Goal: Complete application form: Complete application form

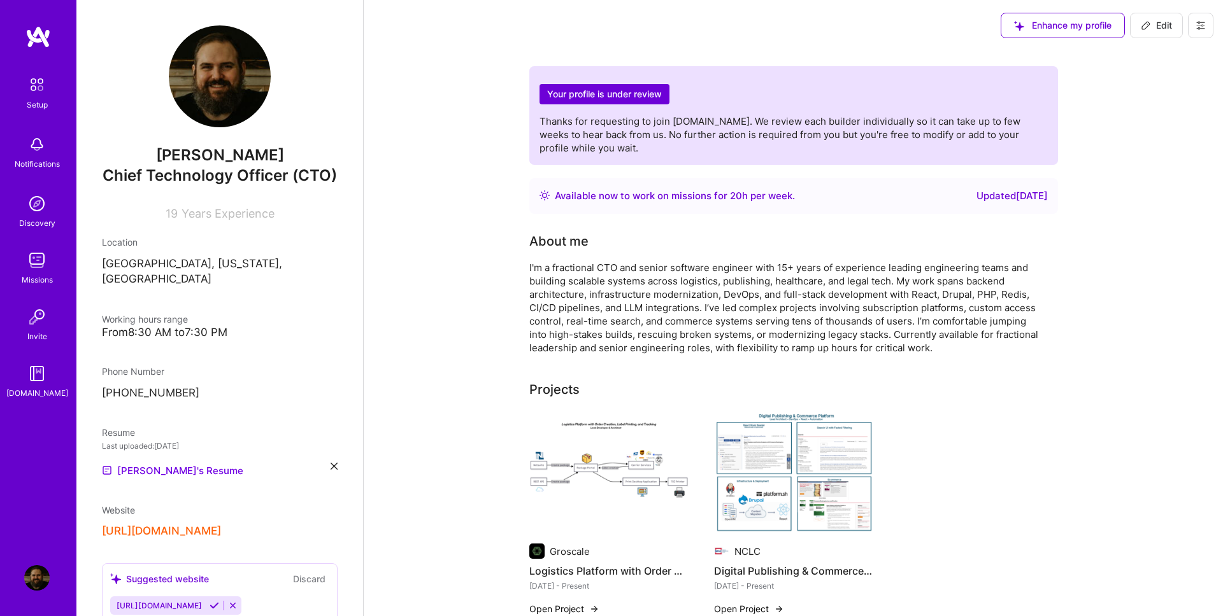
scroll to position [799, 0]
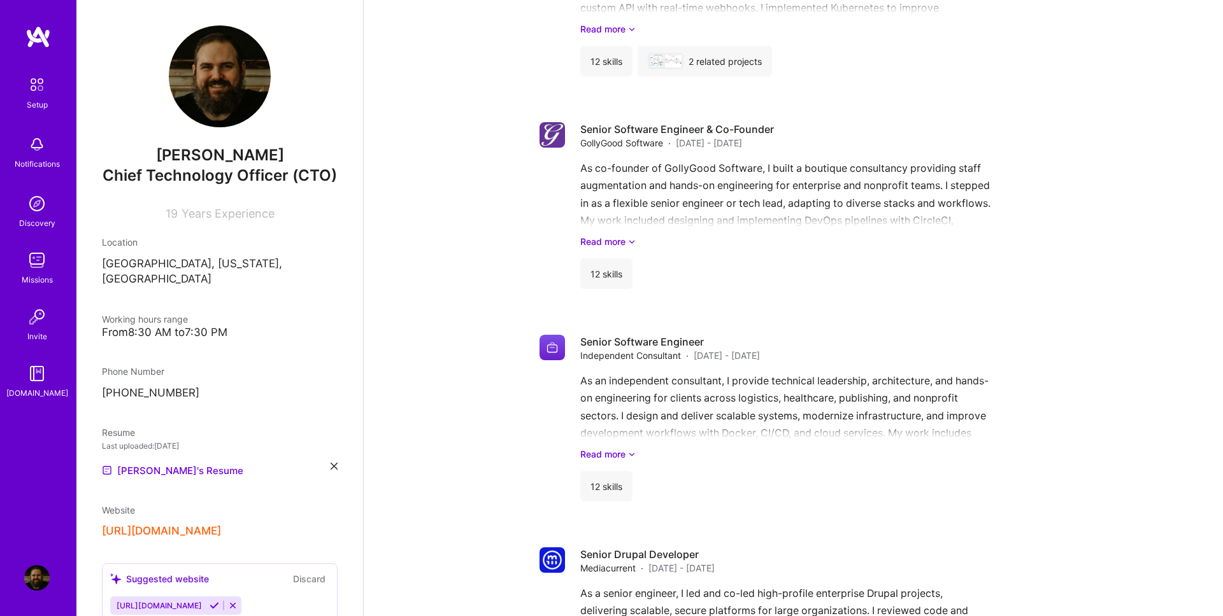
click at [27, 100] on div "Setup" at bounding box center [37, 104] width 21 height 13
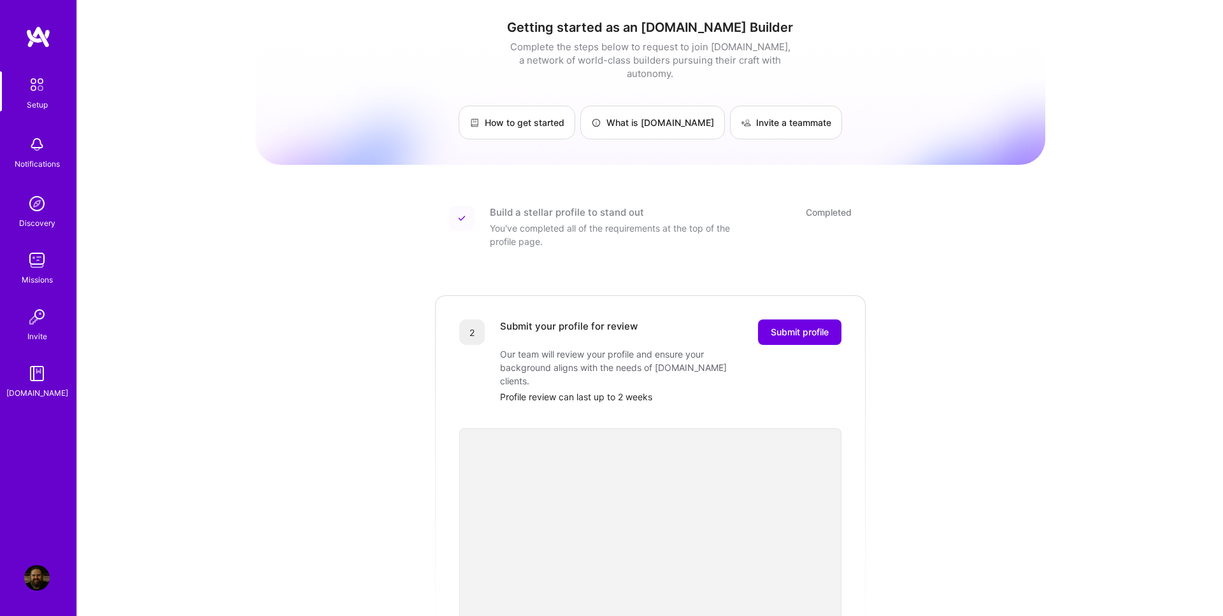
click at [37, 587] on img at bounding box center [36, 577] width 25 height 25
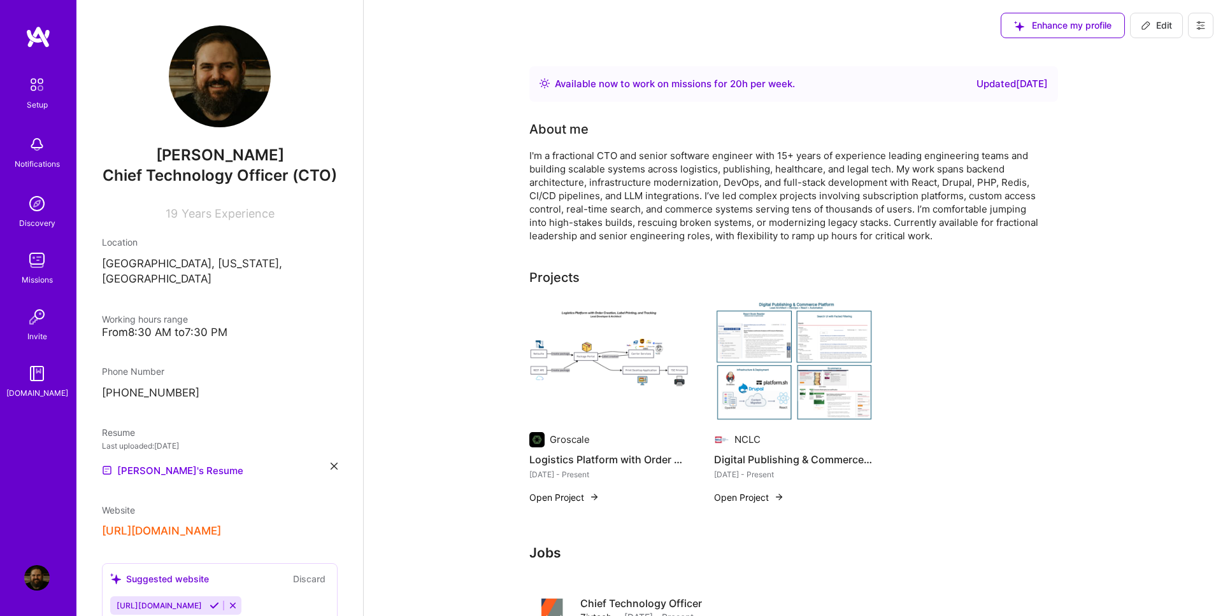
click at [41, 78] on img at bounding box center [37, 84] width 27 height 27
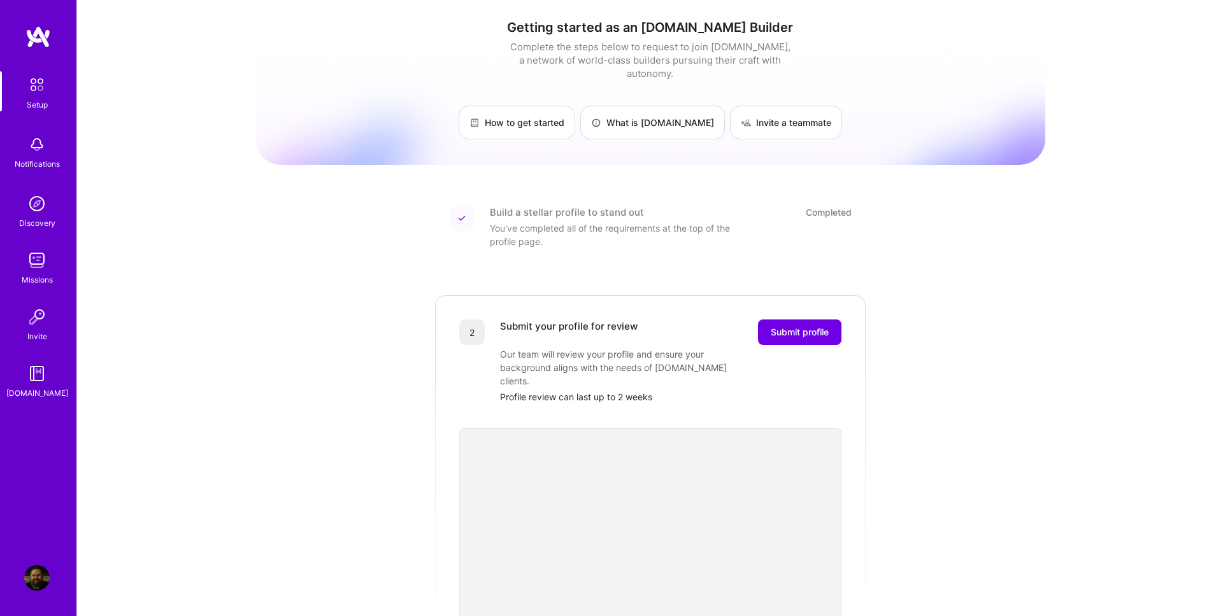
click at [43, 33] on img at bounding box center [37, 36] width 25 height 23
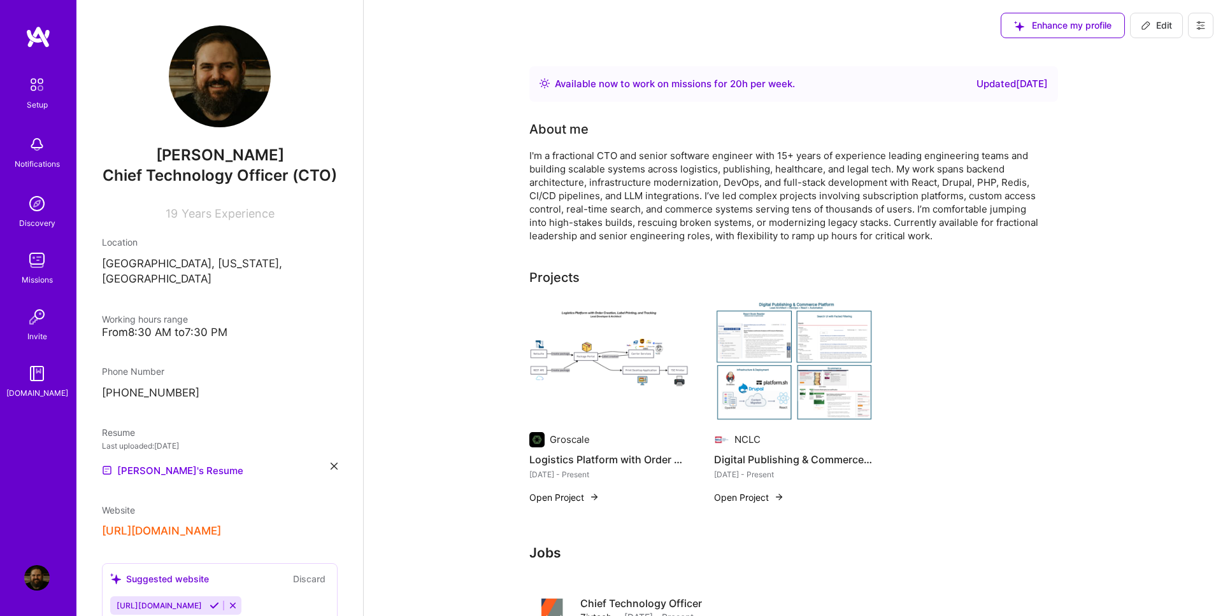
click at [48, 161] on div "Notifications" at bounding box center [37, 163] width 45 height 13
click at [39, 200] on img at bounding box center [36, 203] width 25 height 25
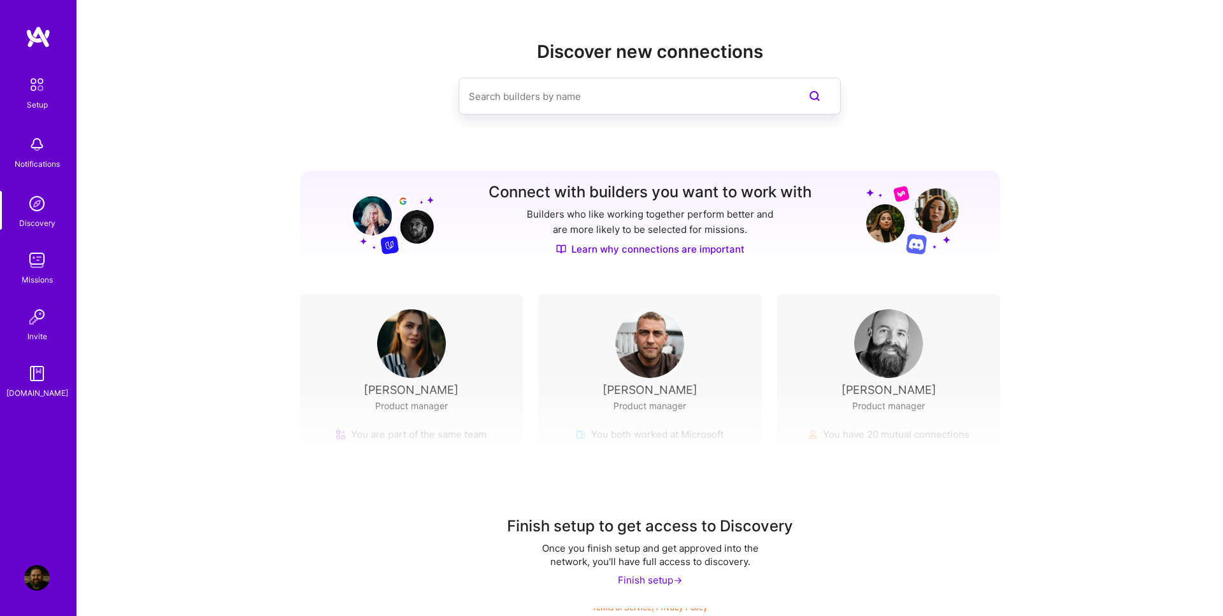
click at [33, 278] on div "Missions" at bounding box center [37, 279] width 31 height 13
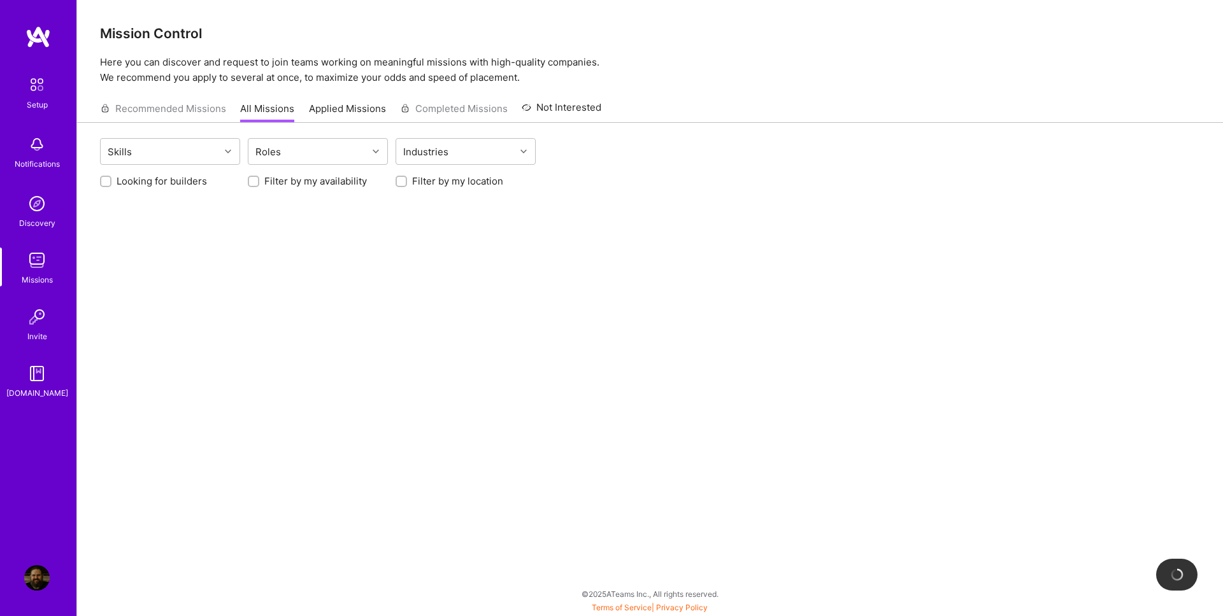
click at [34, 339] on div "Invite" at bounding box center [37, 336] width 20 height 13
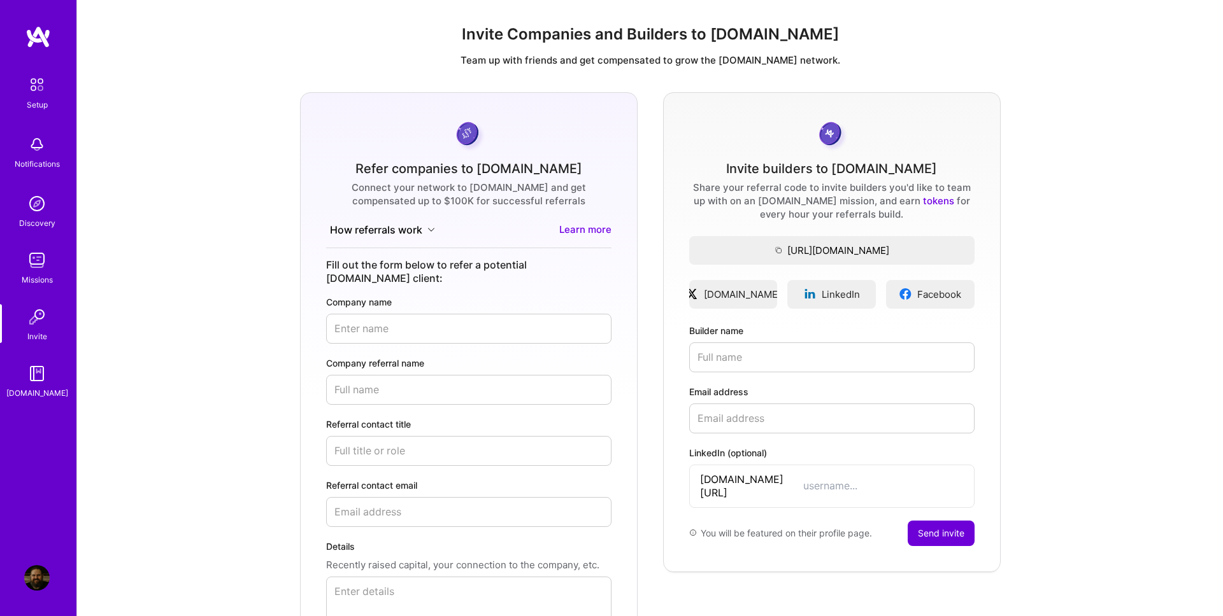
click at [37, 374] on img at bounding box center [36, 373] width 25 height 25
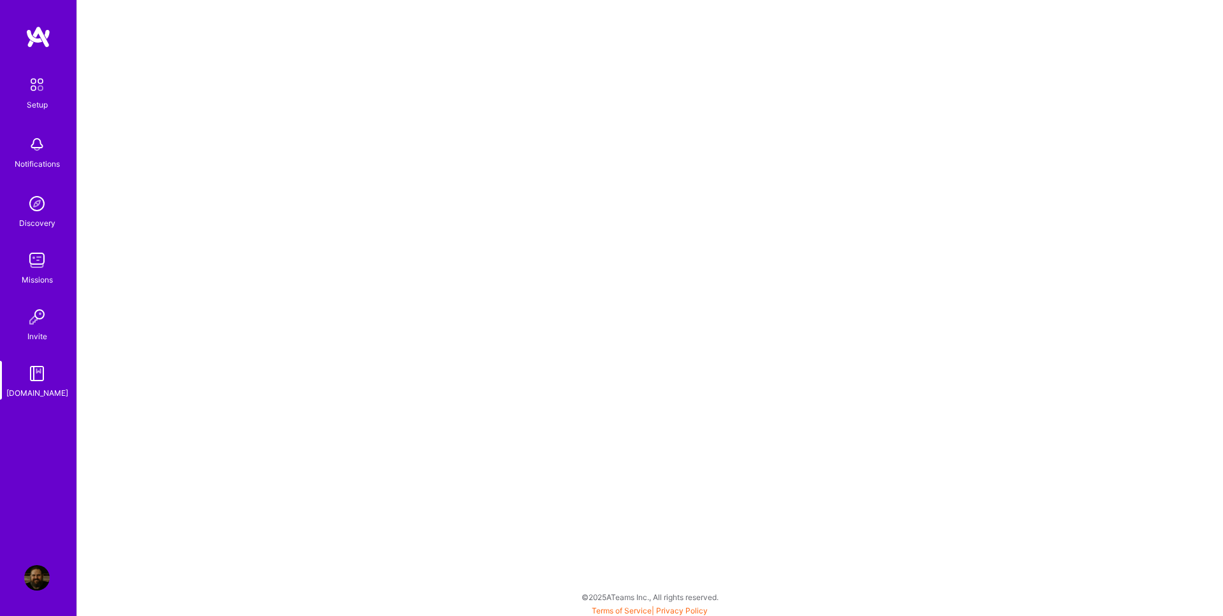
click at [44, 38] on img at bounding box center [37, 36] width 25 height 23
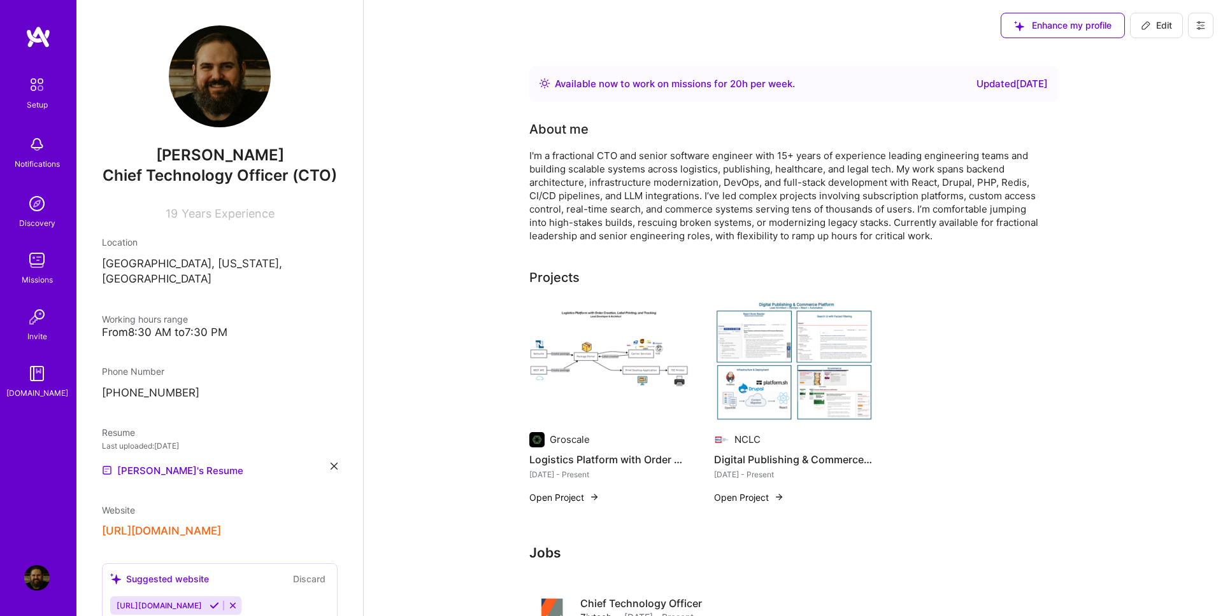
click at [49, 99] on link "Setup" at bounding box center [36, 91] width 79 height 40
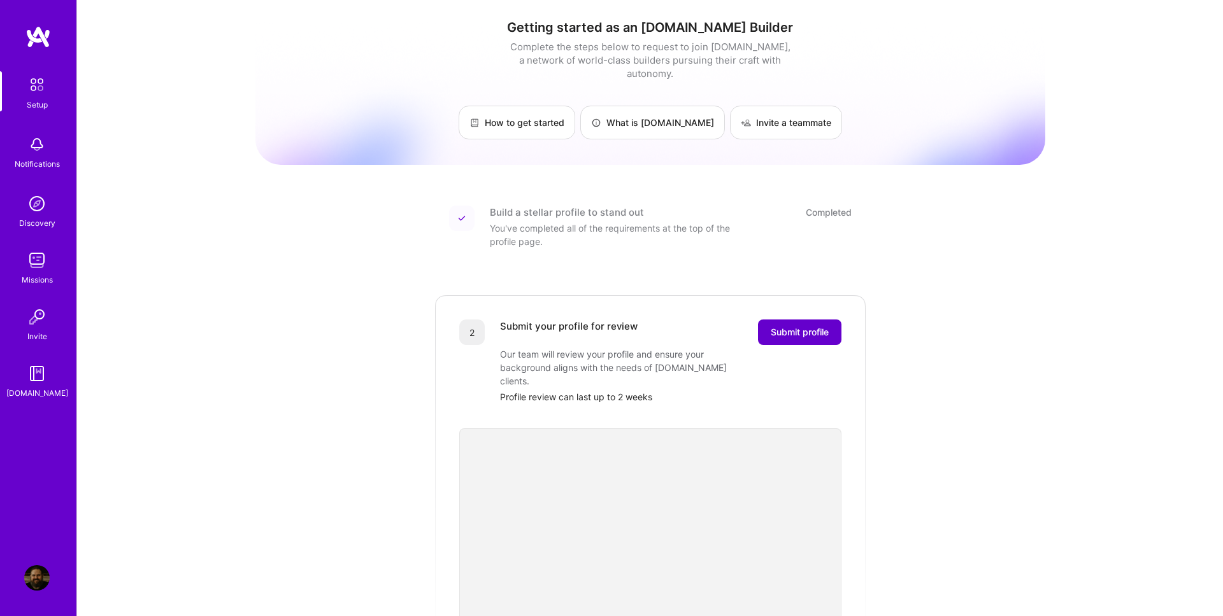
drag, startPoint x: 813, startPoint y: 317, endPoint x: 827, endPoint y: 322, distance: 14.3
click at [820, 326] on span "Submit profile" at bounding box center [800, 332] width 58 height 13
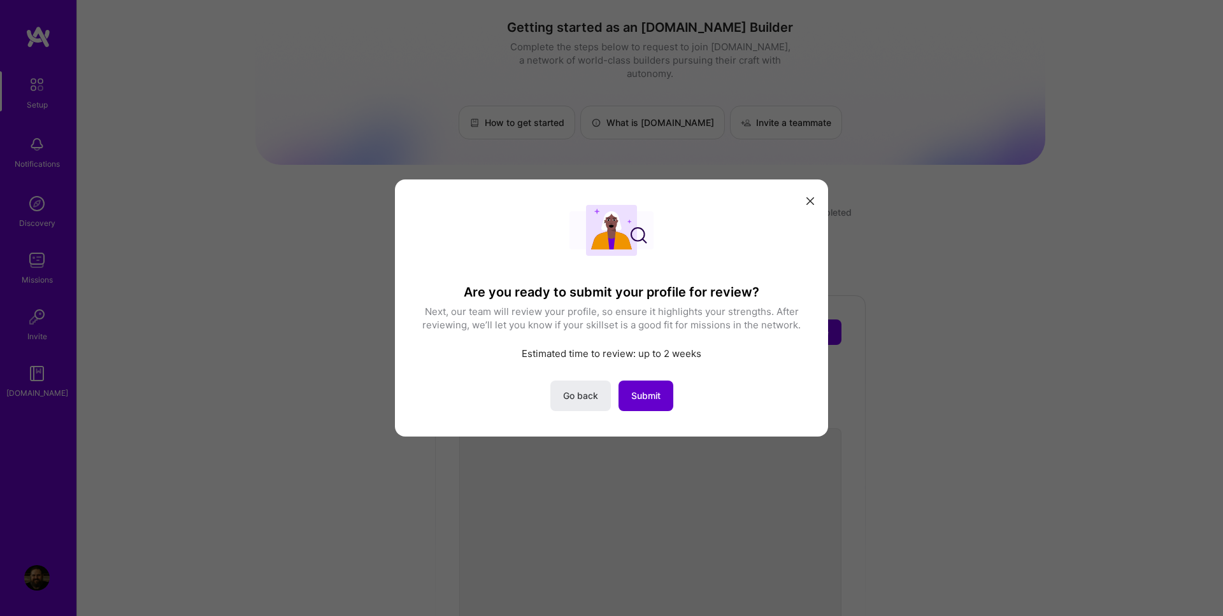
click at [651, 399] on span "Submit" at bounding box center [645, 396] width 29 height 13
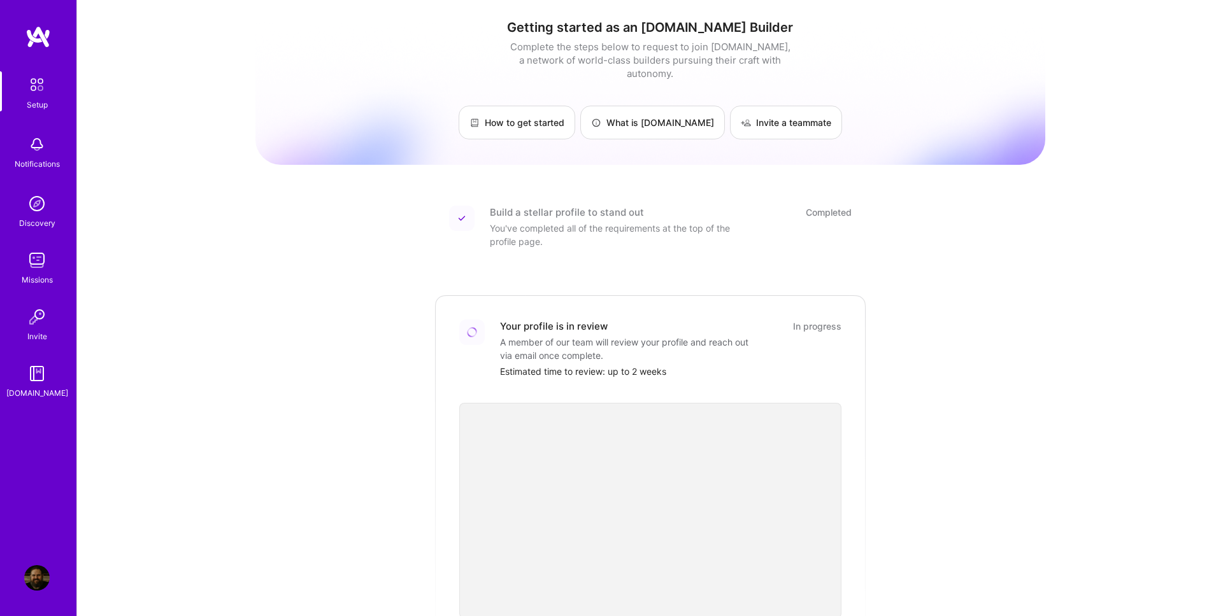
click at [48, 42] on img at bounding box center [37, 36] width 25 height 23
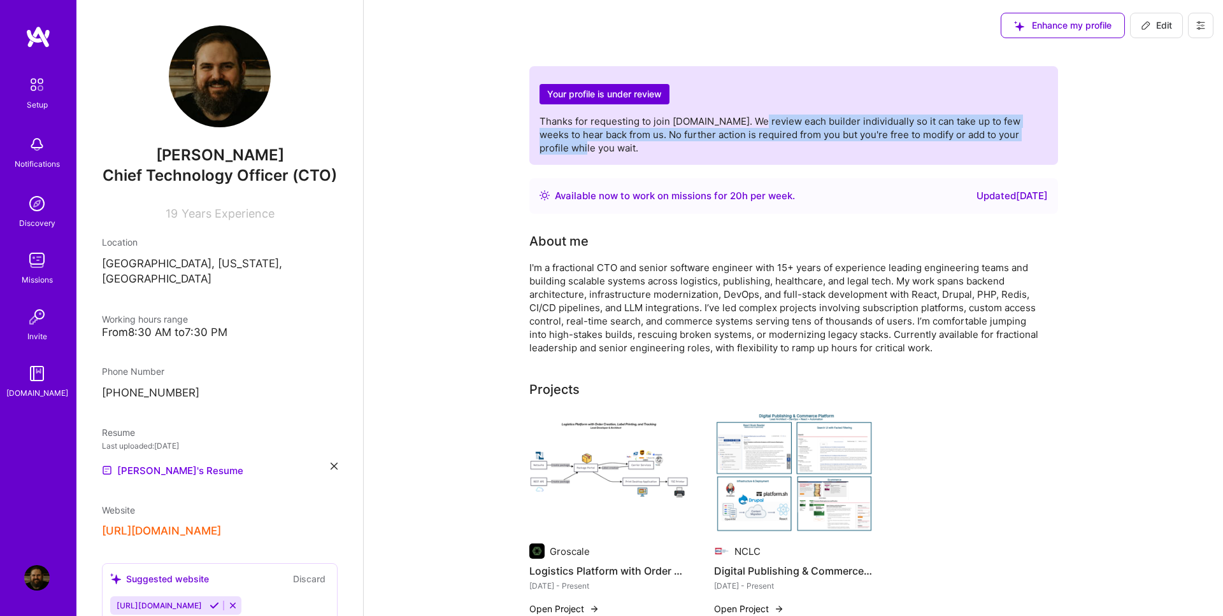
drag, startPoint x: 764, startPoint y: 125, endPoint x: 1055, endPoint y: 140, distance: 290.8
click at [1055, 140] on div "Your profile is under review Thanks for requesting to join A.Team. We review ea…" at bounding box center [793, 115] width 529 height 99
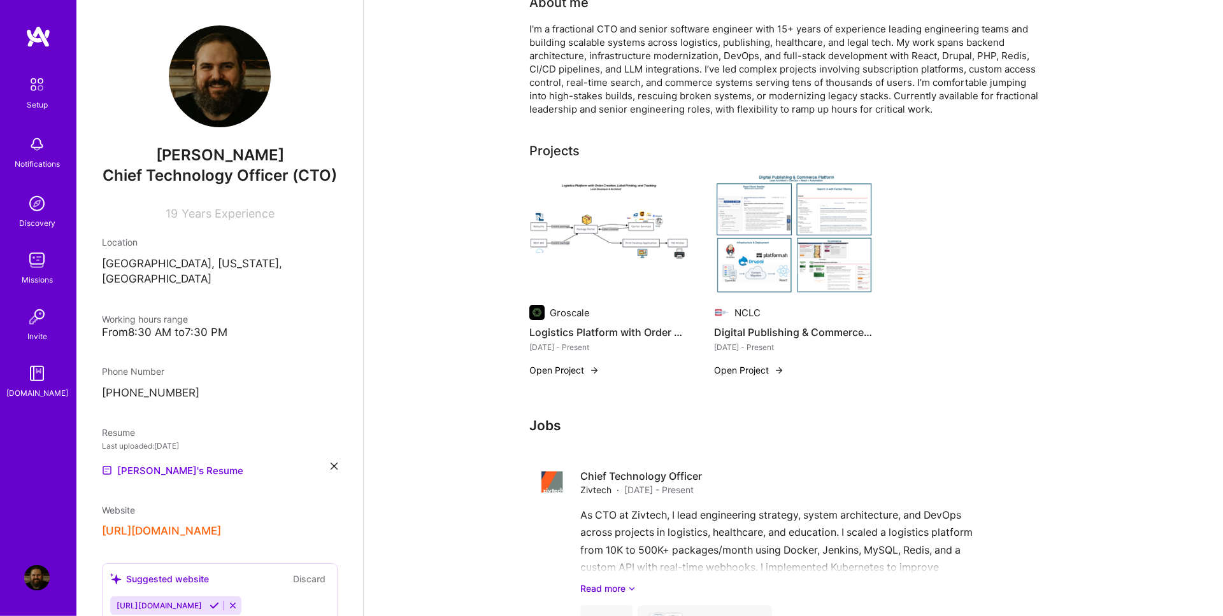
scroll to position [218, 0]
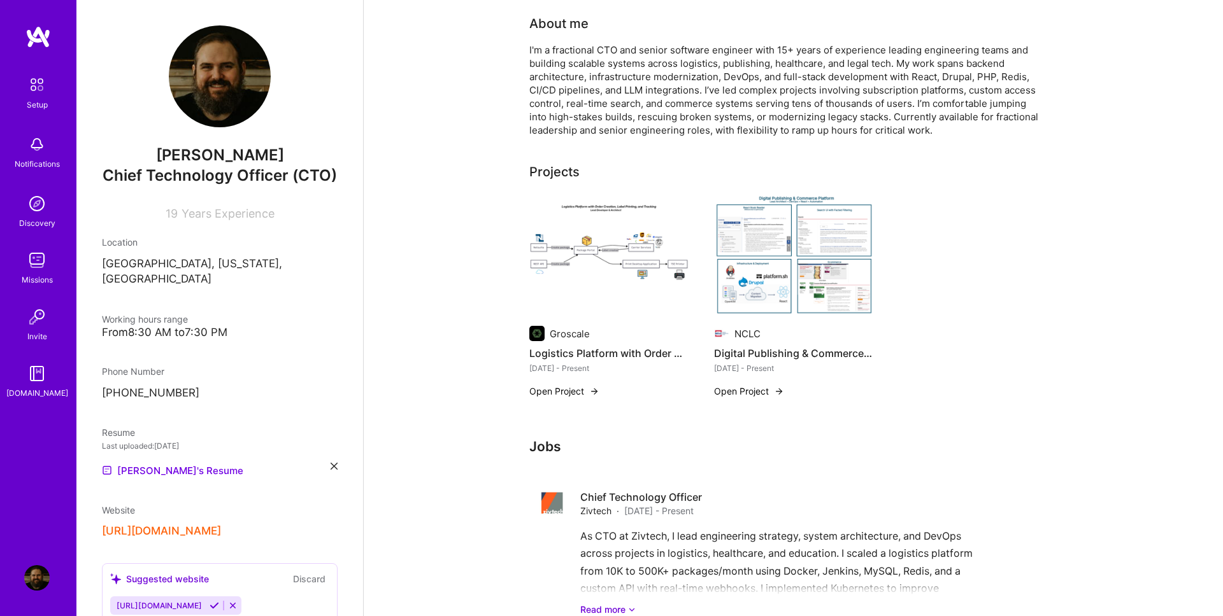
click at [611, 243] on img at bounding box center [608, 257] width 159 height 120
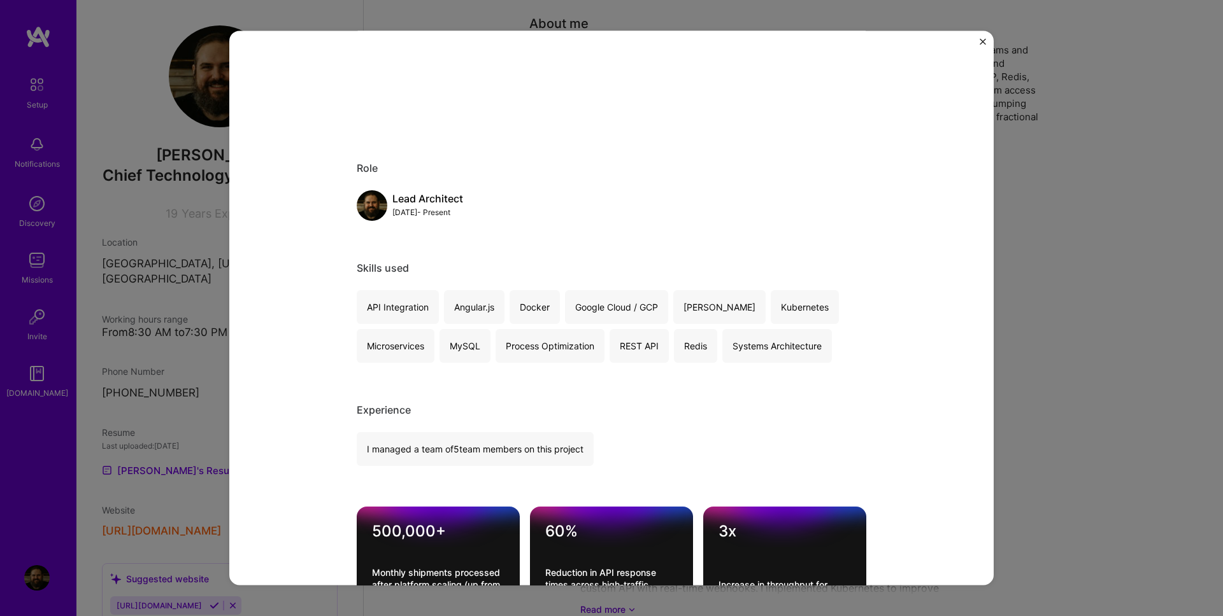
scroll to position [871, 0]
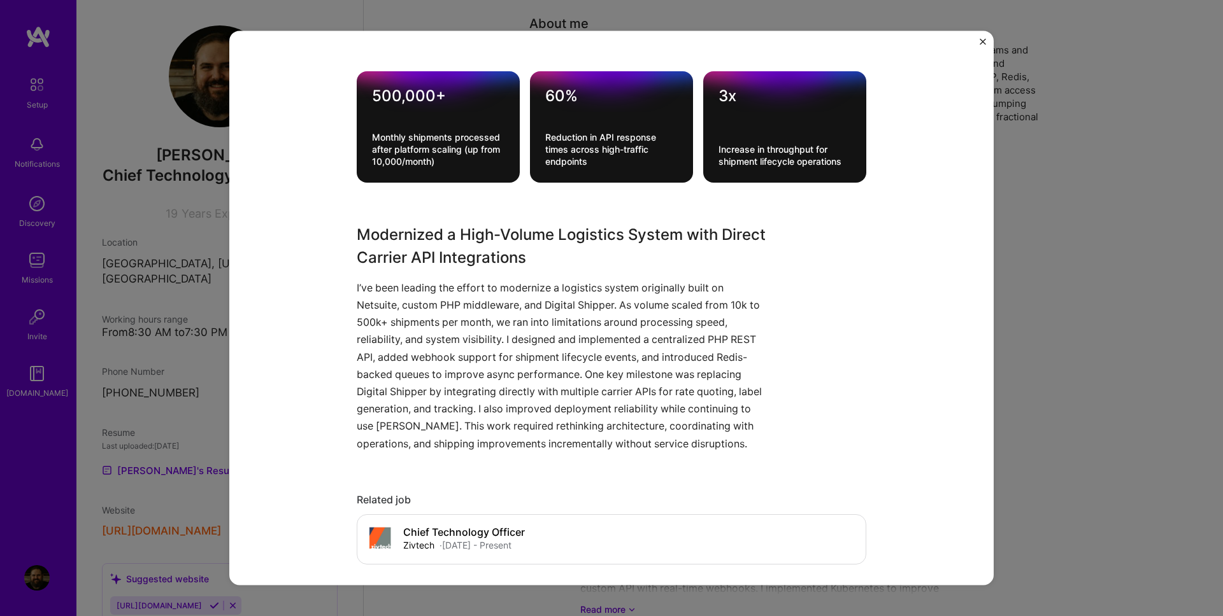
click at [983, 41] on img "Close" at bounding box center [982, 41] width 6 height 6
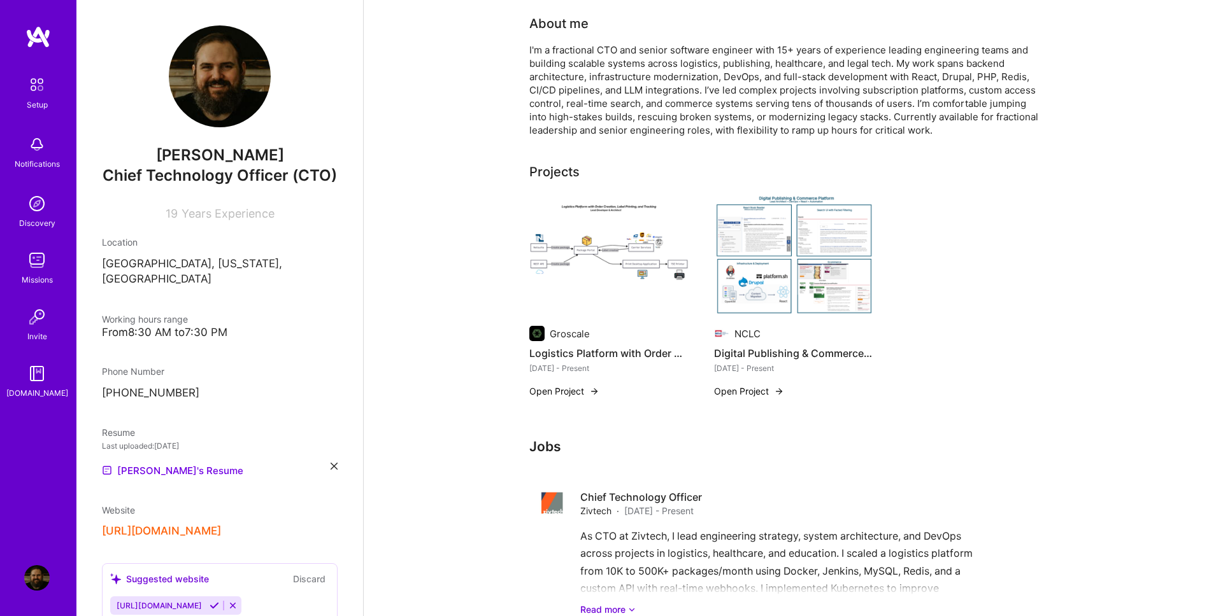
click at [38, 86] on img at bounding box center [37, 84] width 27 height 27
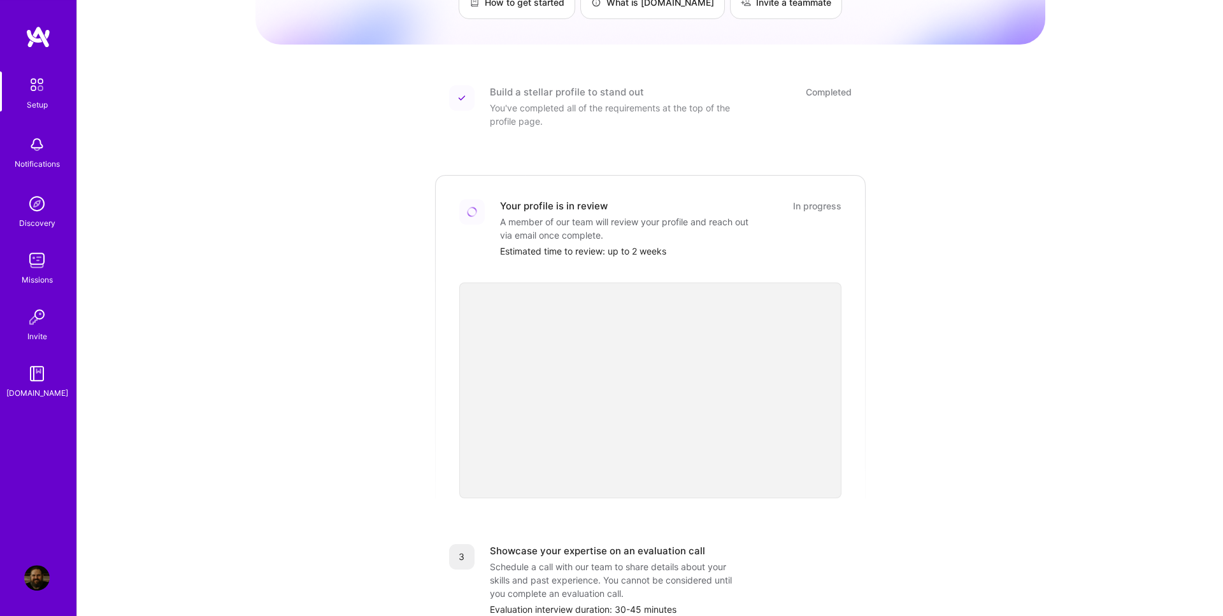
scroll to position [92, 0]
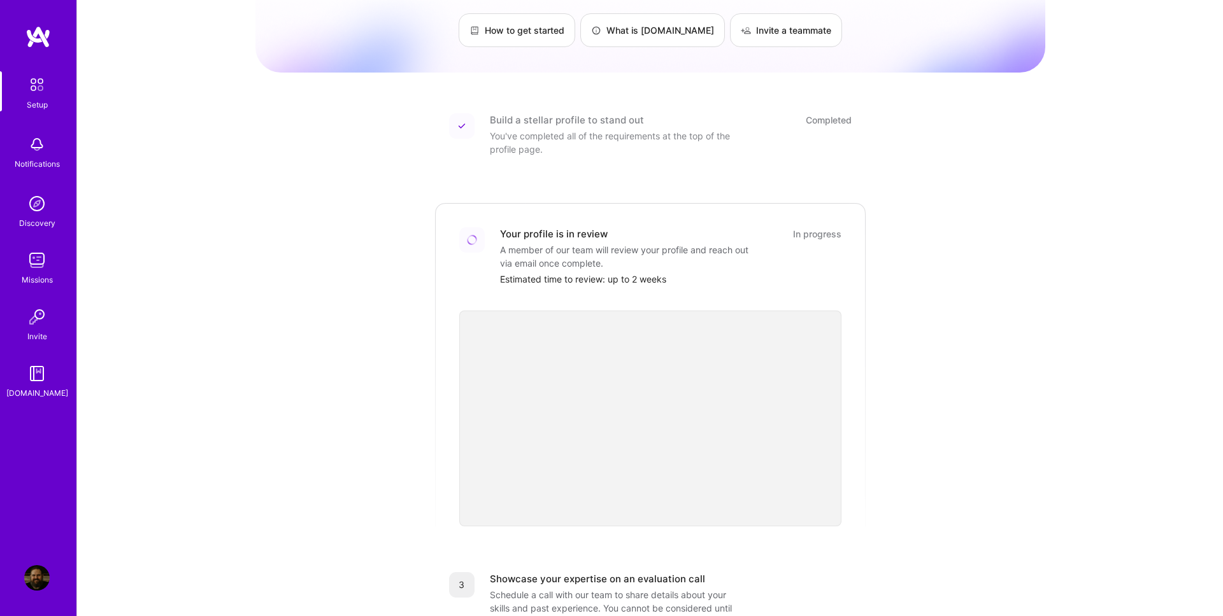
click at [27, 42] on img at bounding box center [37, 36] width 25 height 23
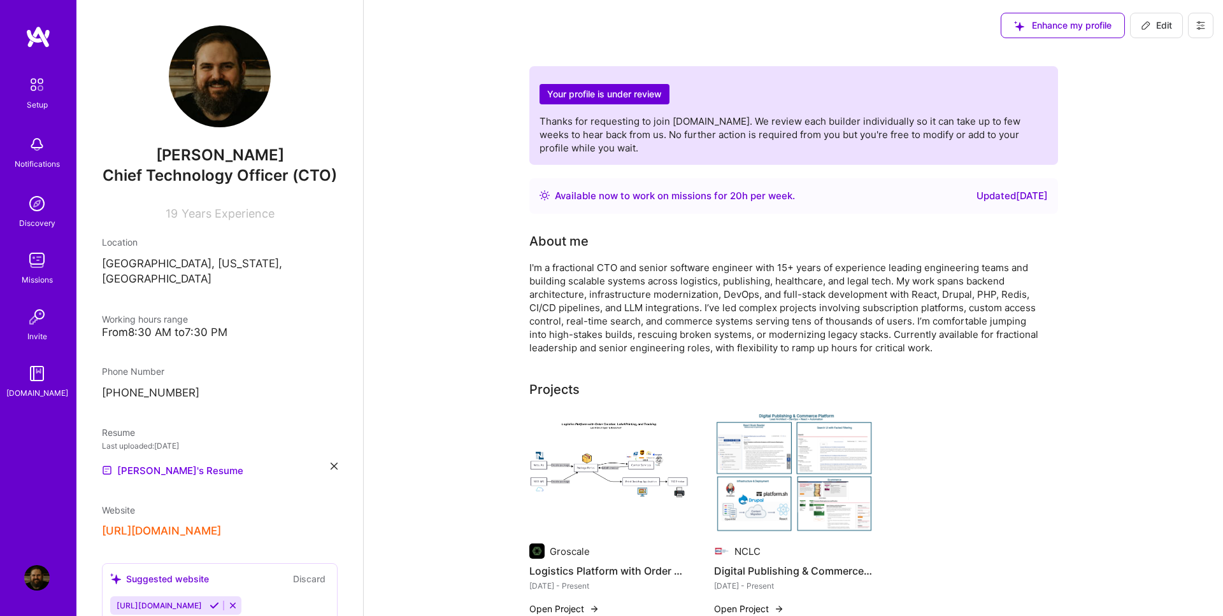
click at [38, 583] on img at bounding box center [36, 577] width 25 height 25
click at [34, 571] on img at bounding box center [36, 577] width 25 height 25
click at [38, 583] on img at bounding box center [36, 577] width 25 height 25
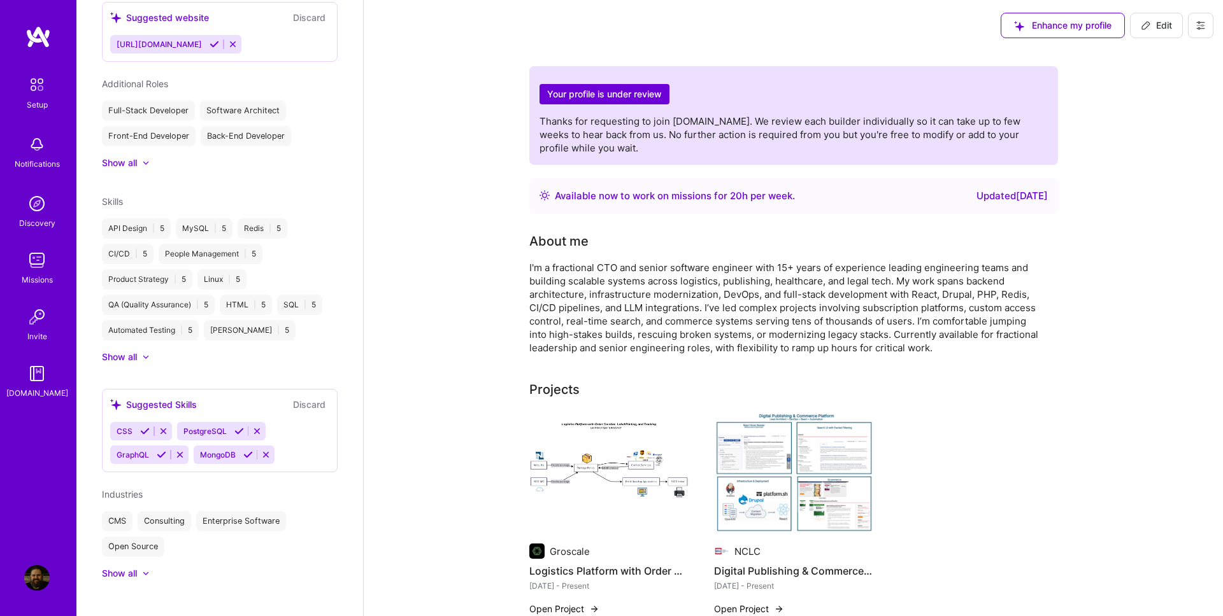
click at [41, 47] on img at bounding box center [37, 36] width 25 height 23
click at [36, 83] on img at bounding box center [37, 84] width 27 height 27
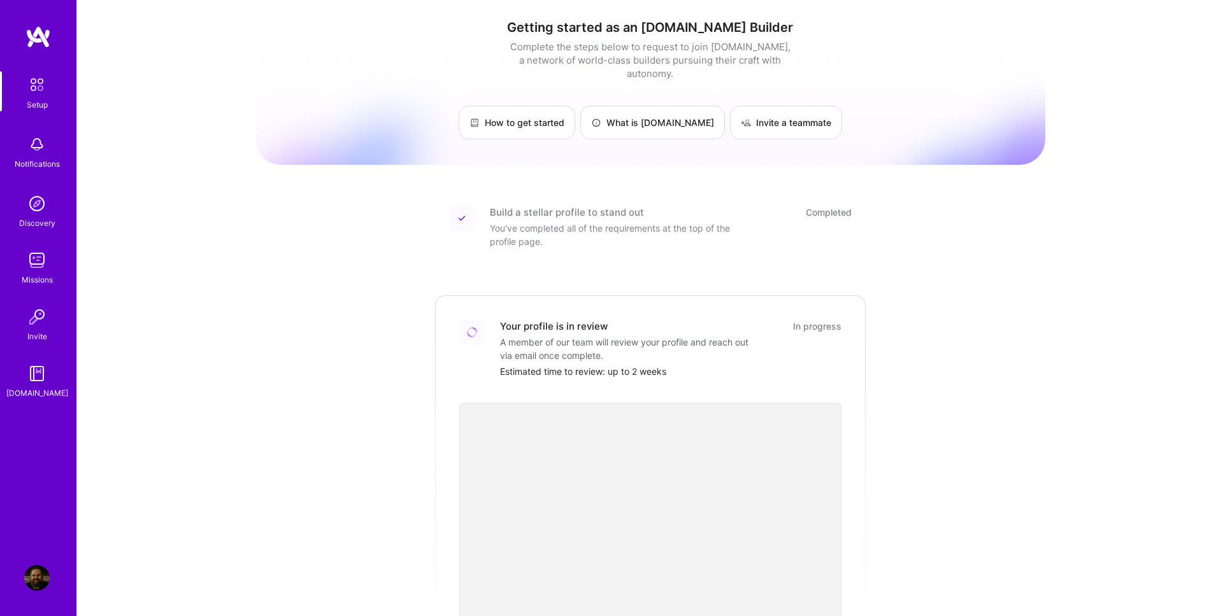
click at [38, 277] on div "Missions" at bounding box center [37, 279] width 31 height 13
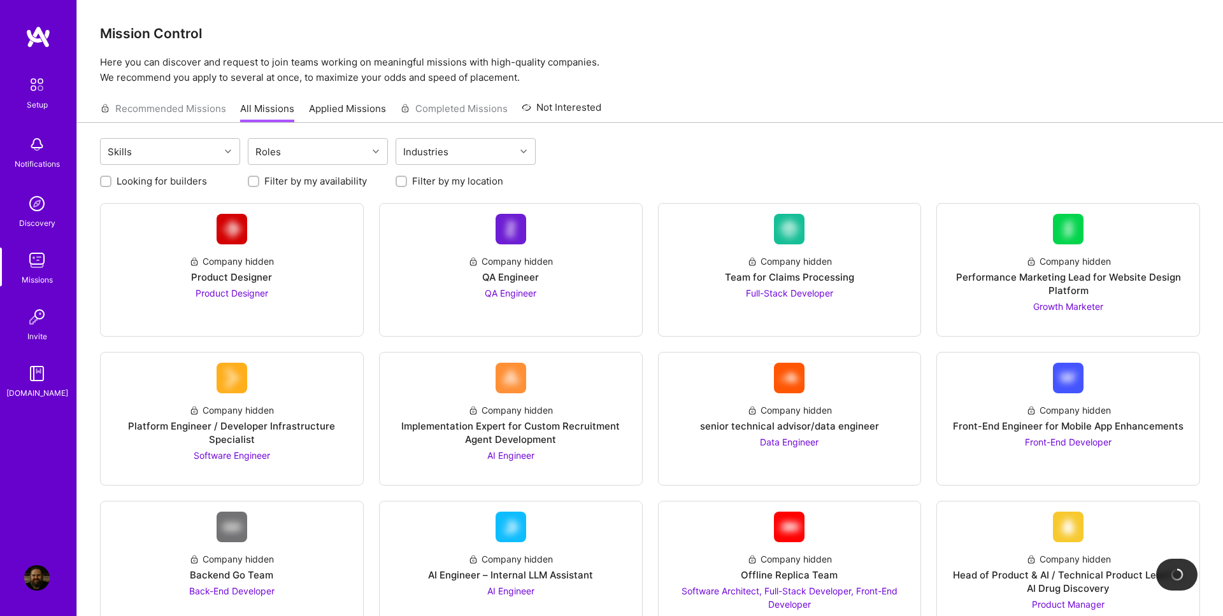
click at [38, 346] on div "Setup Notifications Discovery Missions Invite A.Guide" at bounding box center [38, 235] width 76 height 329
click at [38, 373] on img at bounding box center [36, 373] width 25 height 25
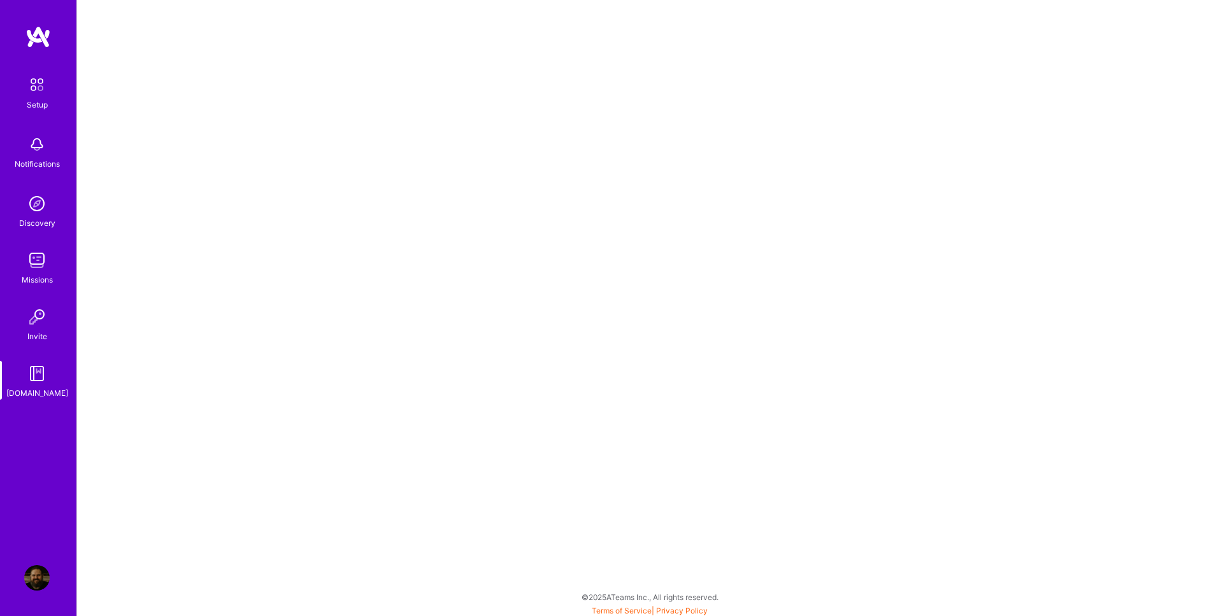
click at [38, 308] on img at bounding box center [36, 316] width 25 height 25
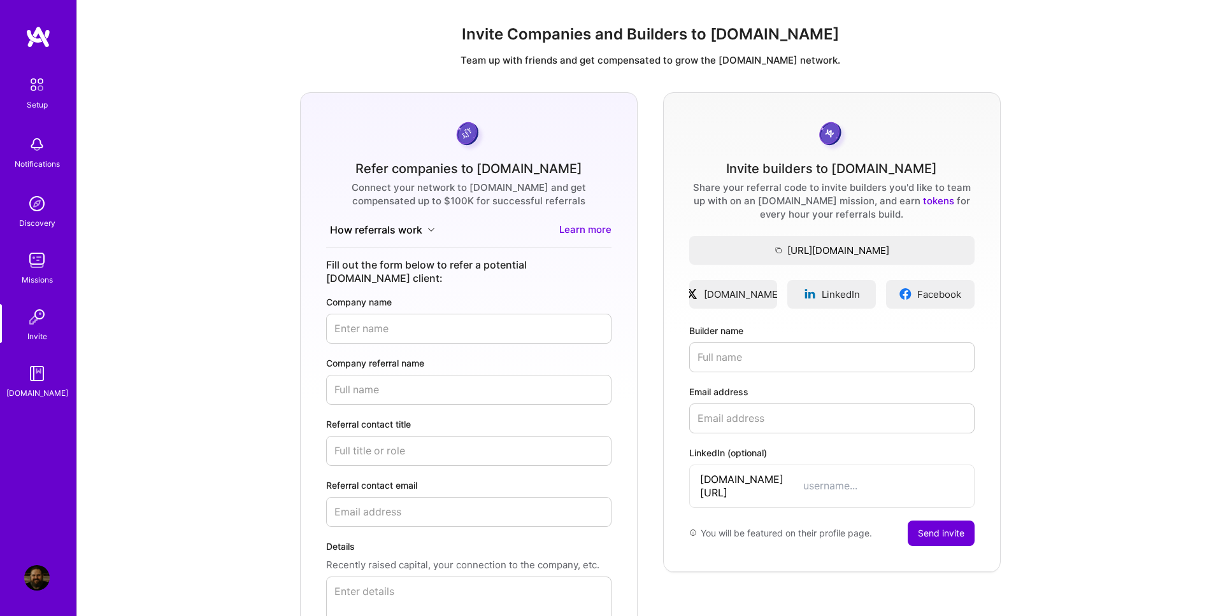
click at [31, 578] on img at bounding box center [36, 577] width 25 height 25
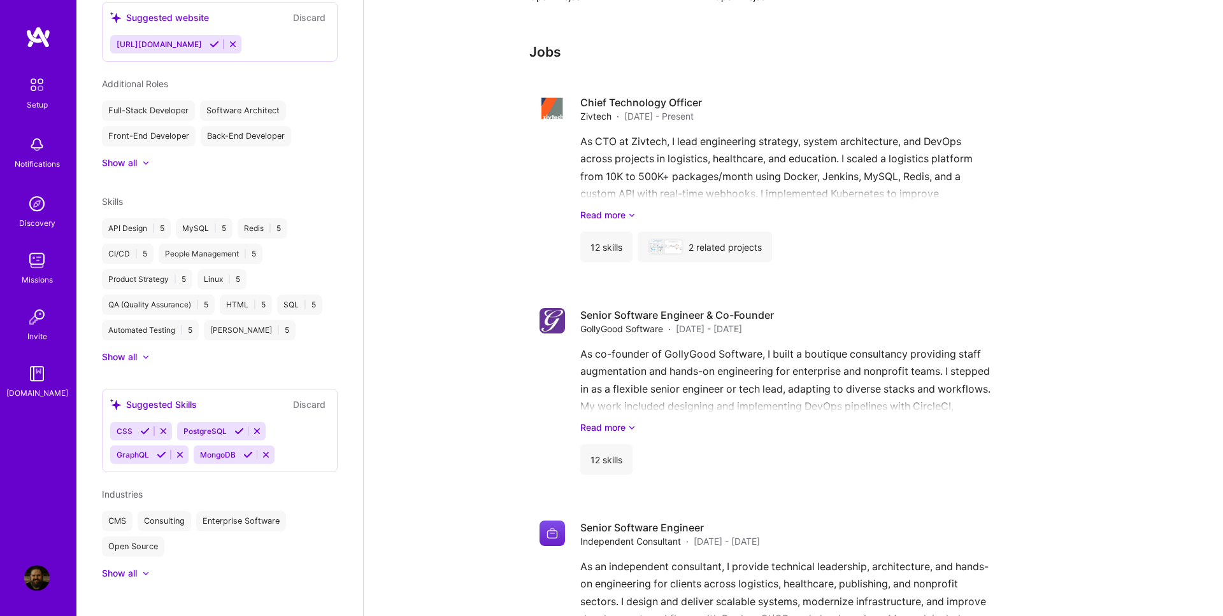
scroll to position [937, 0]
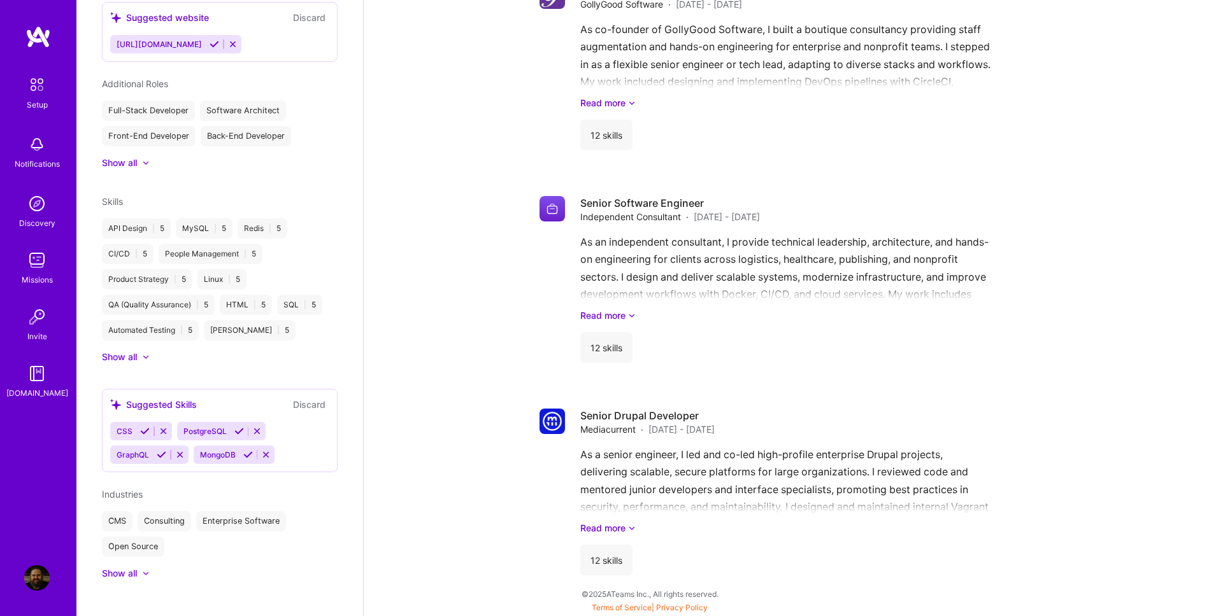
click at [42, 34] on img at bounding box center [37, 36] width 25 height 23
click at [38, 32] on img at bounding box center [37, 36] width 25 height 23
click at [34, 87] on img at bounding box center [37, 84] width 27 height 27
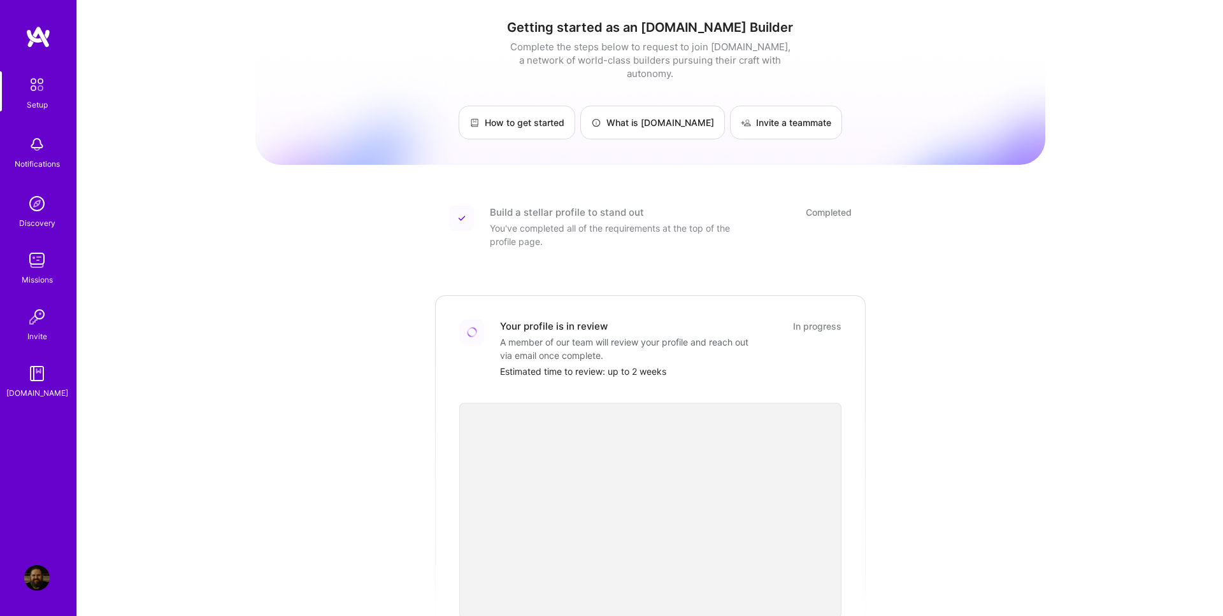
scroll to position [310, 0]
click at [34, 150] on img at bounding box center [36, 144] width 25 height 25
click at [34, 151] on div "Setup Notifications Discovery Missions Invite A.Guide" at bounding box center [38, 235] width 76 height 329
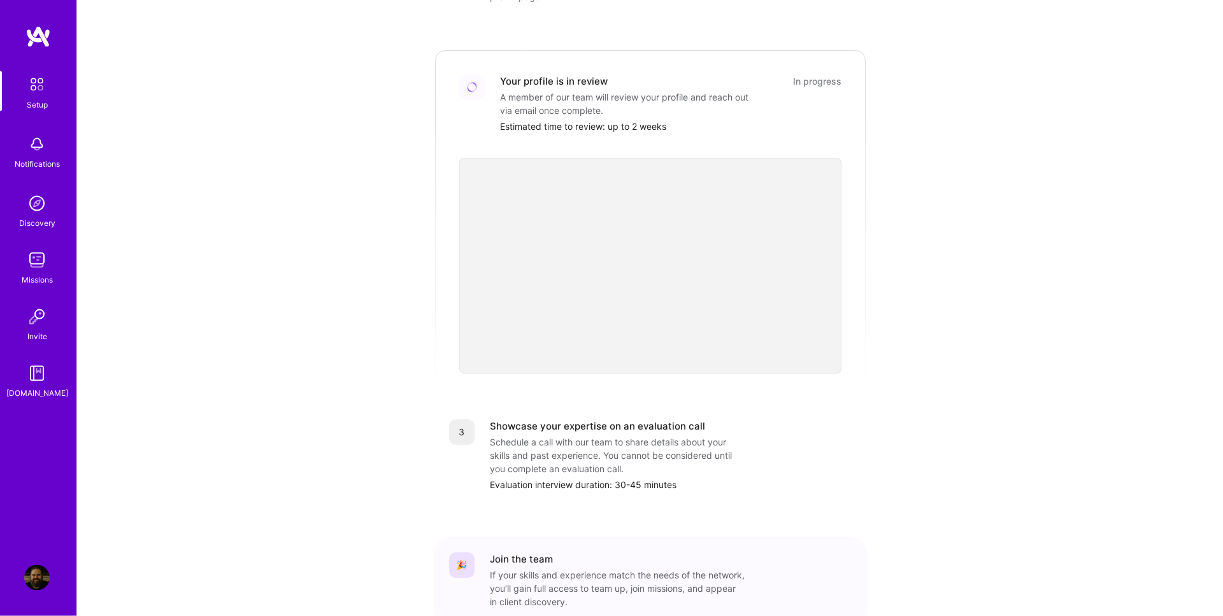
scroll to position [310, 0]
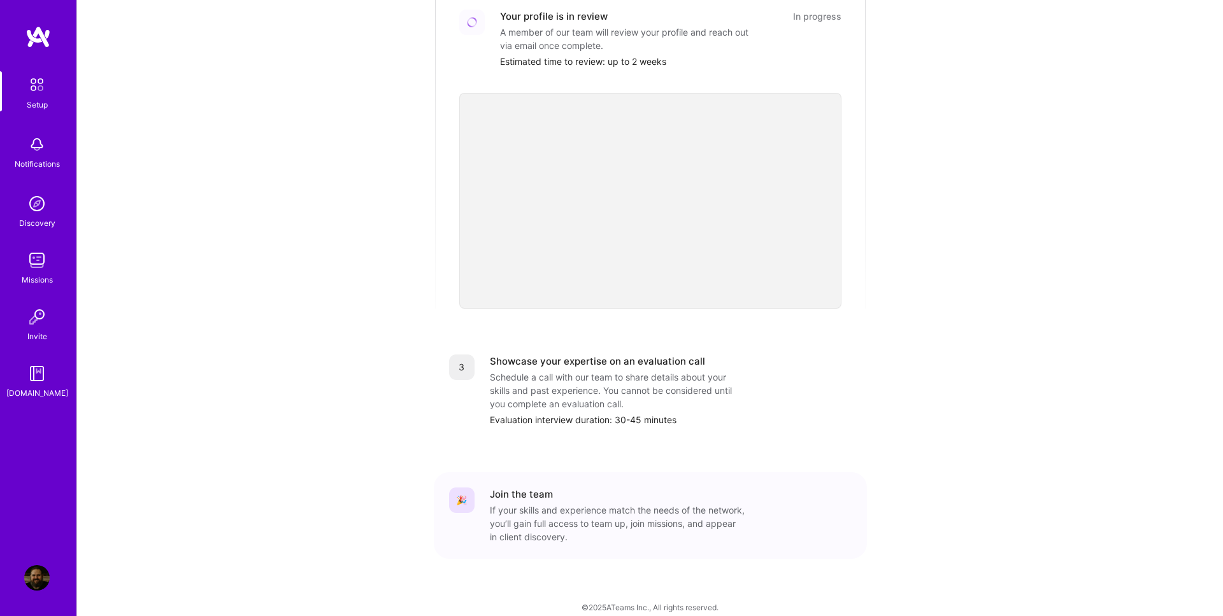
click at [46, 41] on img at bounding box center [37, 36] width 25 height 23
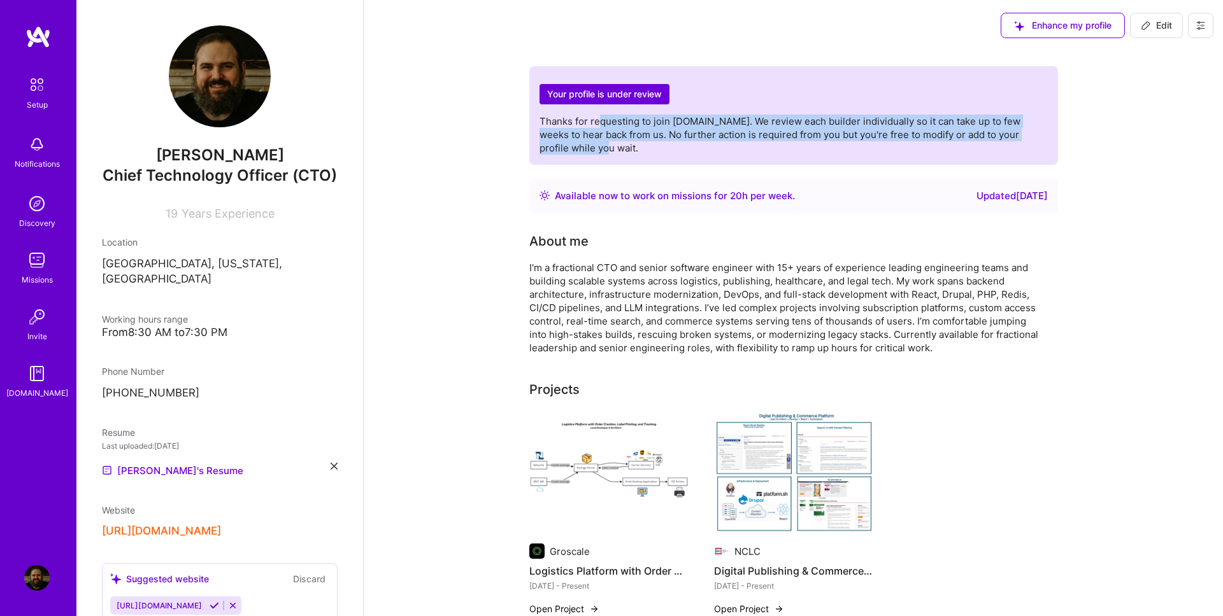
drag, startPoint x: 597, startPoint y: 119, endPoint x: 975, endPoint y: 166, distance: 380.6
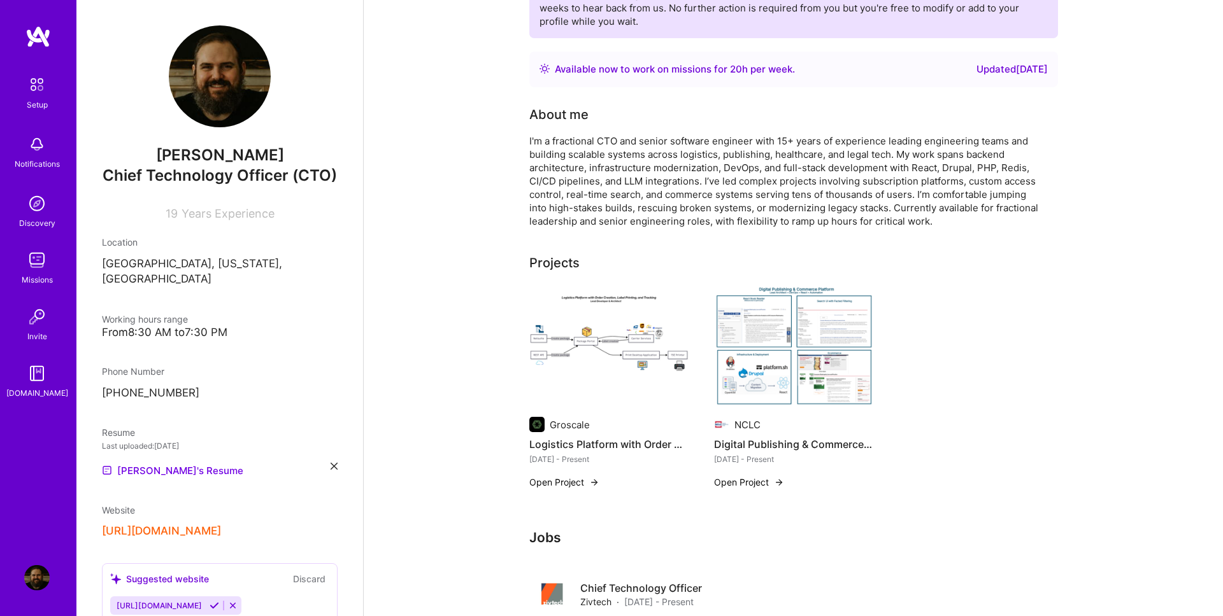
scroll to position [145, 0]
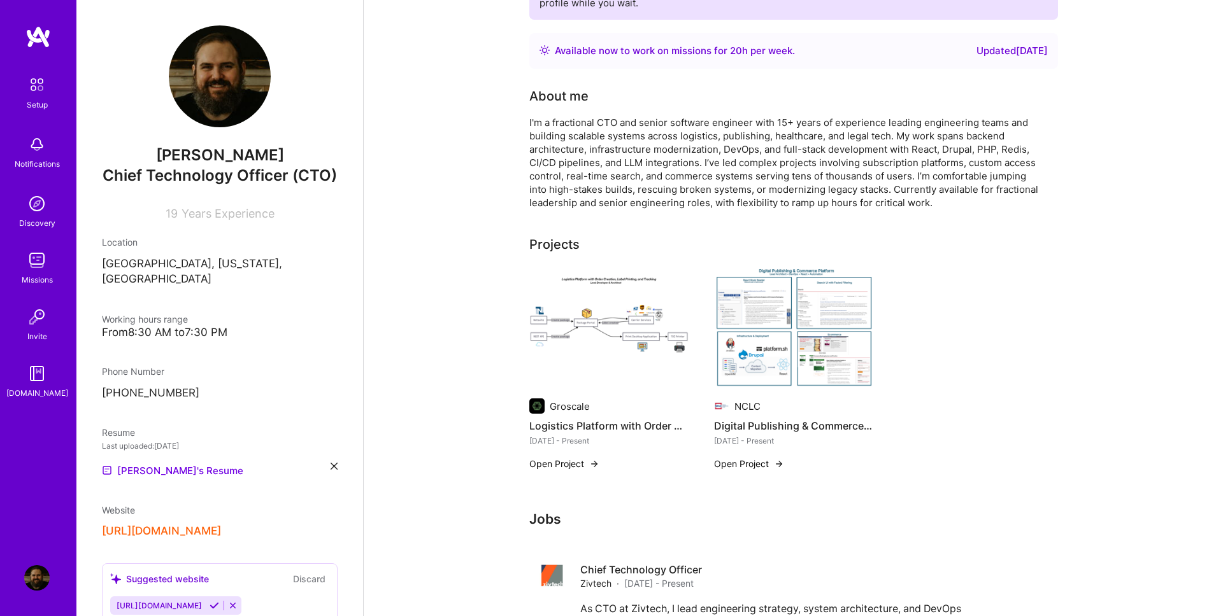
click at [822, 322] on img at bounding box center [793, 329] width 159 height 120
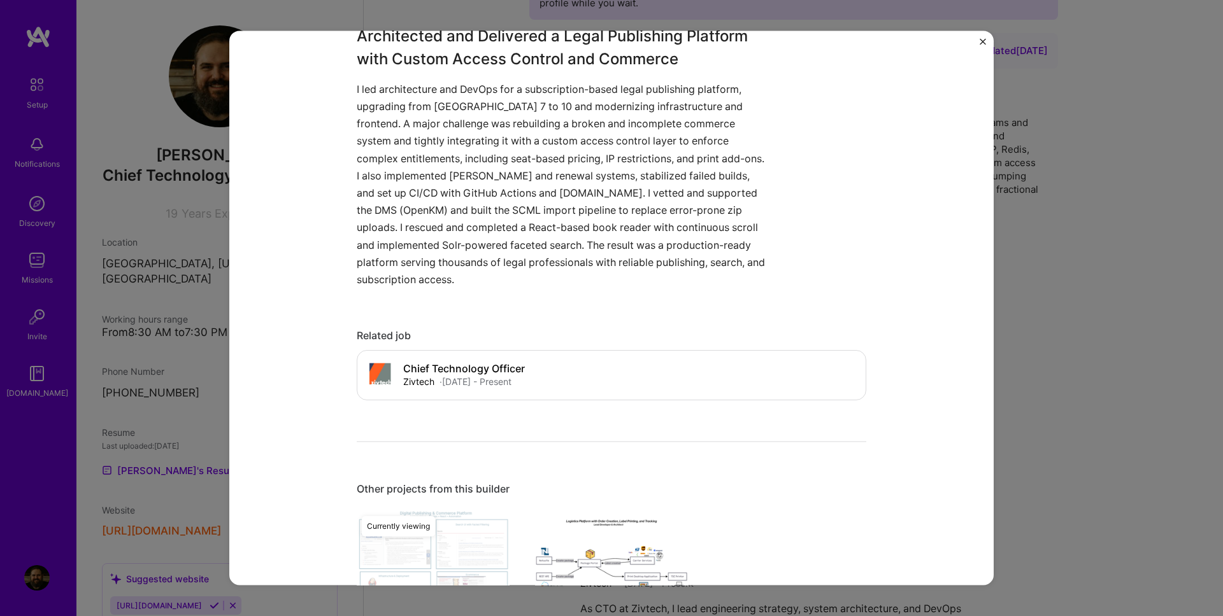
scroll to position [1089, 0]
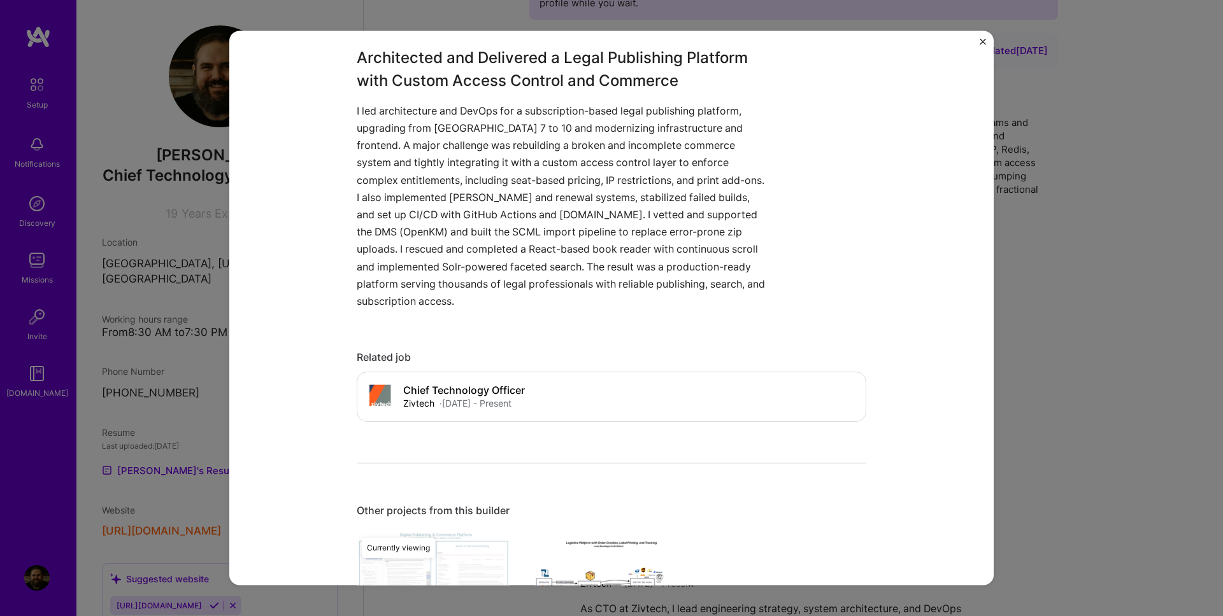
click at [982, 39] on img "Close" at bounding box center [982, 41] width 6 height 6
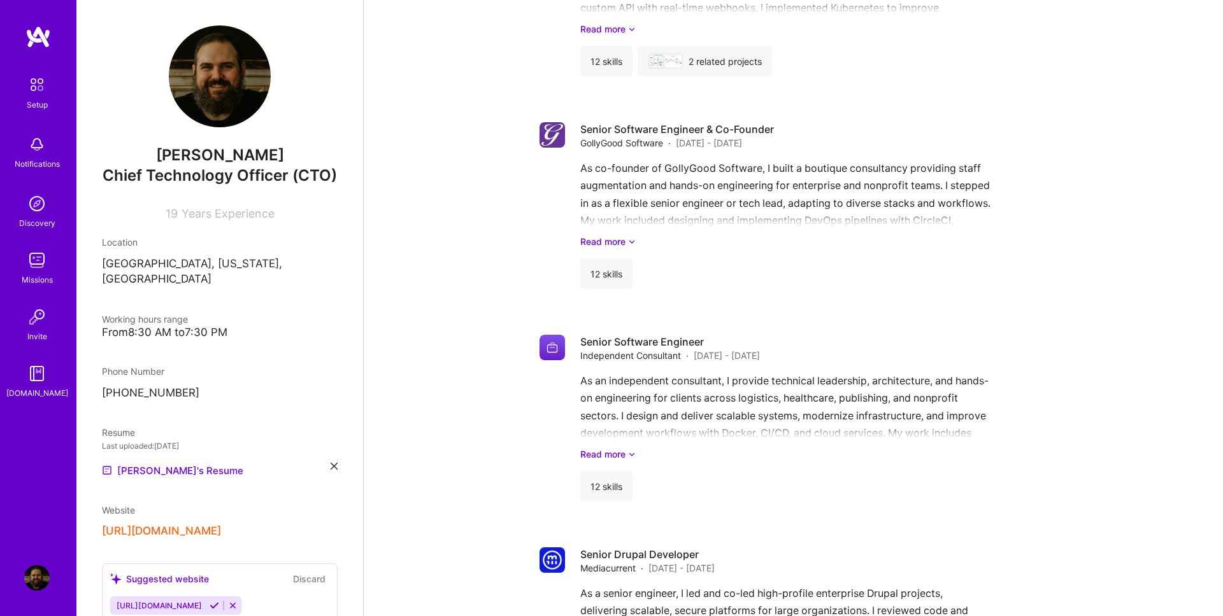
scroll to position [937, 0]
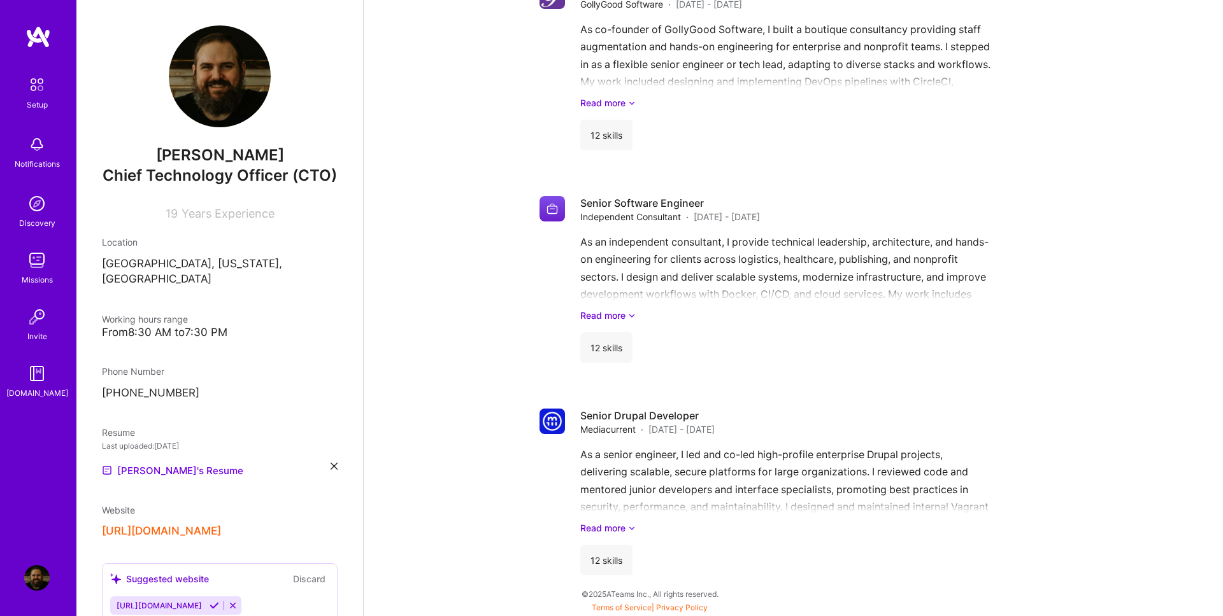
click at [39, 86] on img at bounding box center [37, 84] width 27 height 27
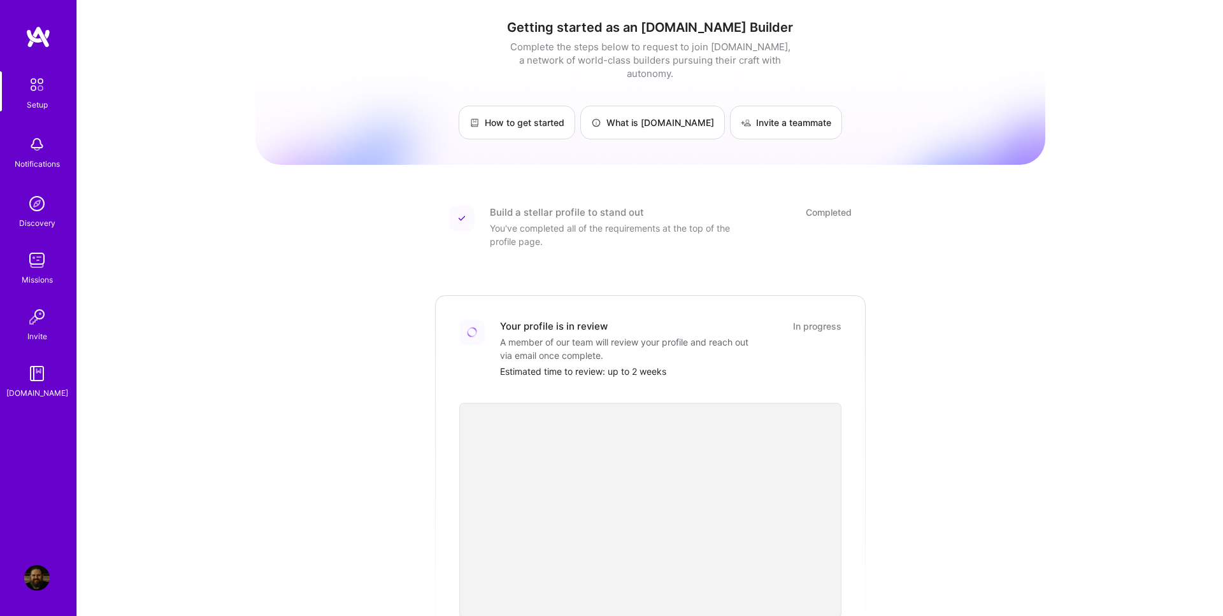
click at [41, 153] on img at bounding box center [36, 144] width 25 height 25
click at [41, 153] on div "Setup Notifications Discovery Missions Invite A.Guide" at bounding box center [38, 235] width 76 height 329
click at [38, 209] on img at bounding box center [36, 203] width 25 height 25
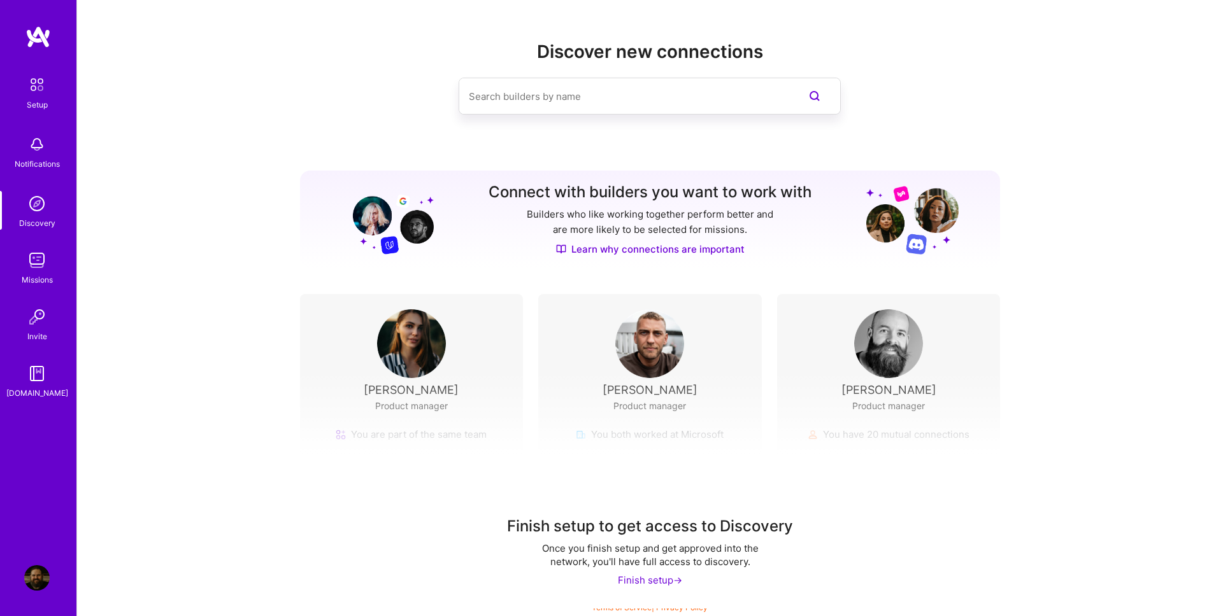
click at [657, 580] on div "Finish setup ->" at bounding box center [650, 580] width 64 height 13
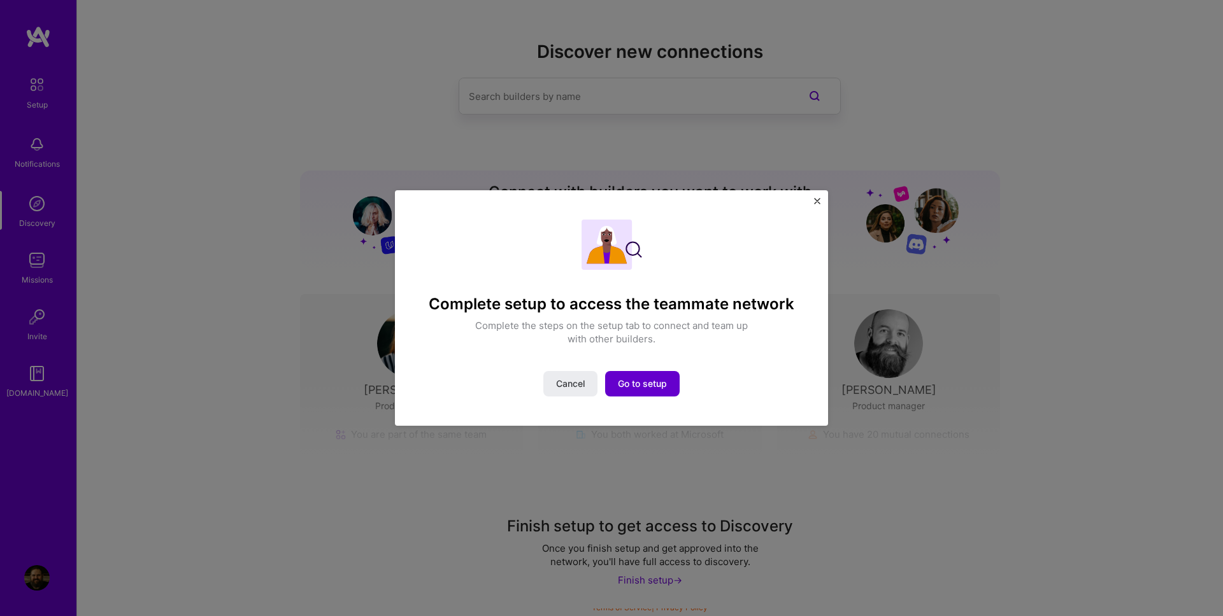
click at [657, 384] on span "Go to setup" at bounding box center [642, 384] width 49 height 13
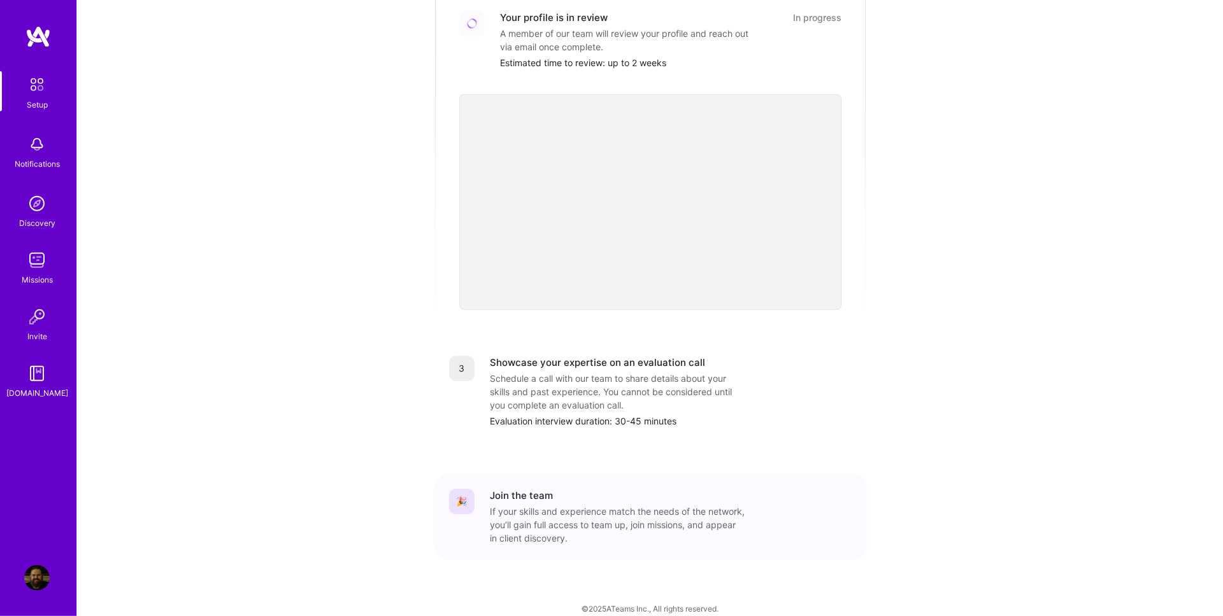
scroll to position [310, 0]
click at [36, 266] on img at bounding box center [36, 260] width 25 height 25
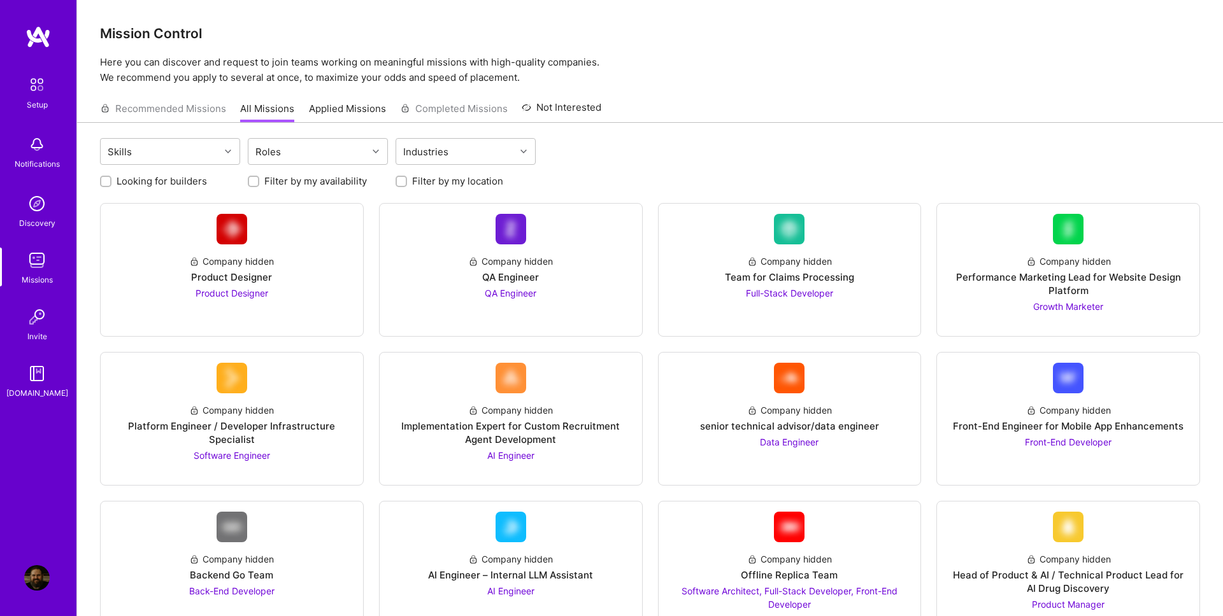
click at [53, 329] on link "Invite" at bounding box center [36, 323] width 79 height 39
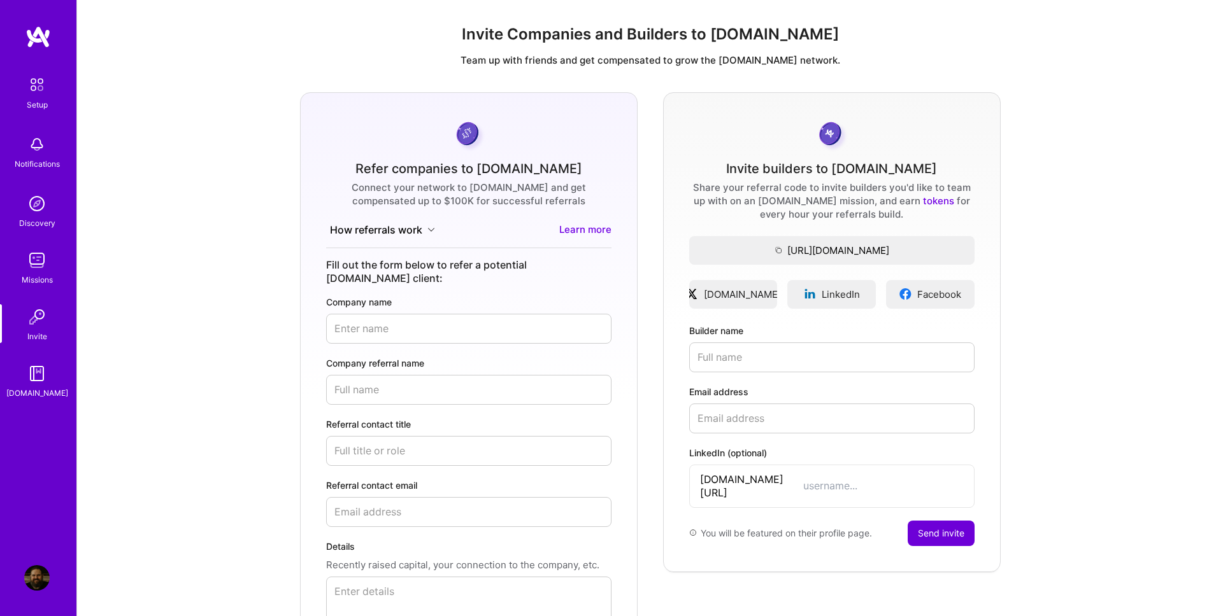
click at [33, 392] on div "[DOMAIN_NAME]" at bounding box center [37, 393] width 62 height 13
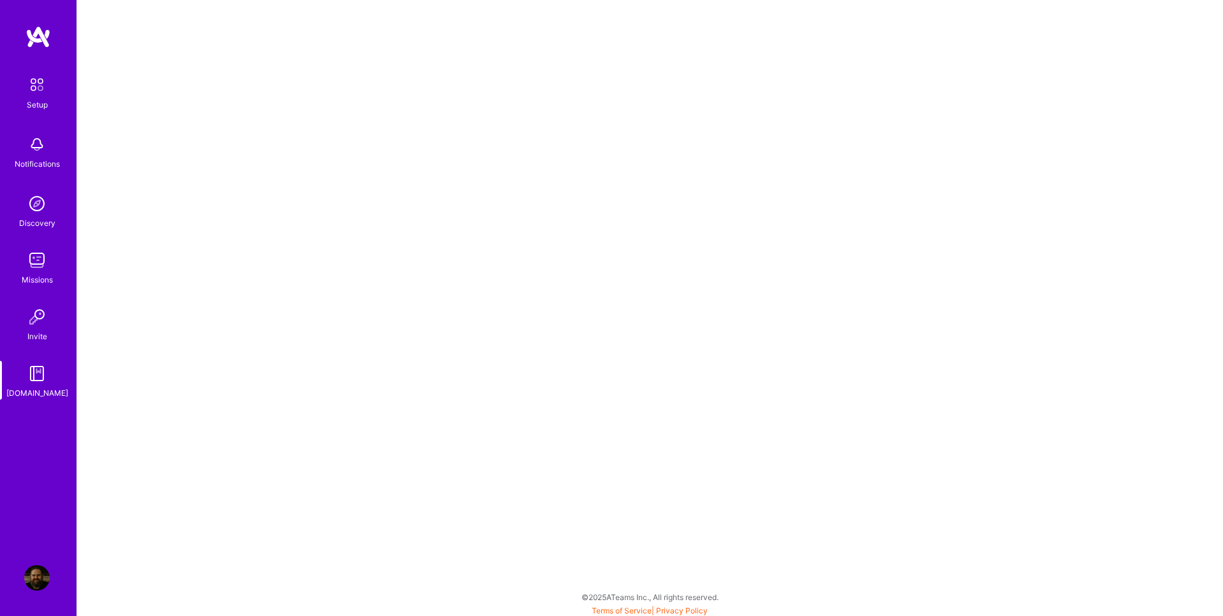
click at [34, 41] on img at bounding box center [37, 36] width 25 height 23
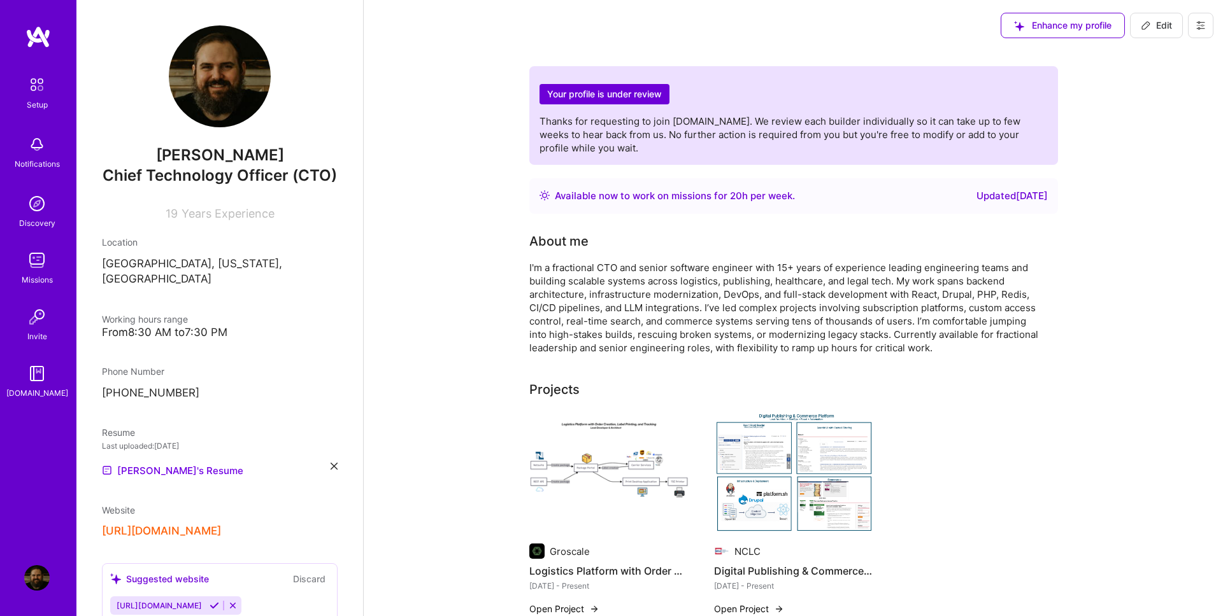
click at [43, 34] on img at bounding box center [37, 36] width 25 height 23
click at [43, 103] on div "Setup" at bounding box center [37, 104] width 21 height 13
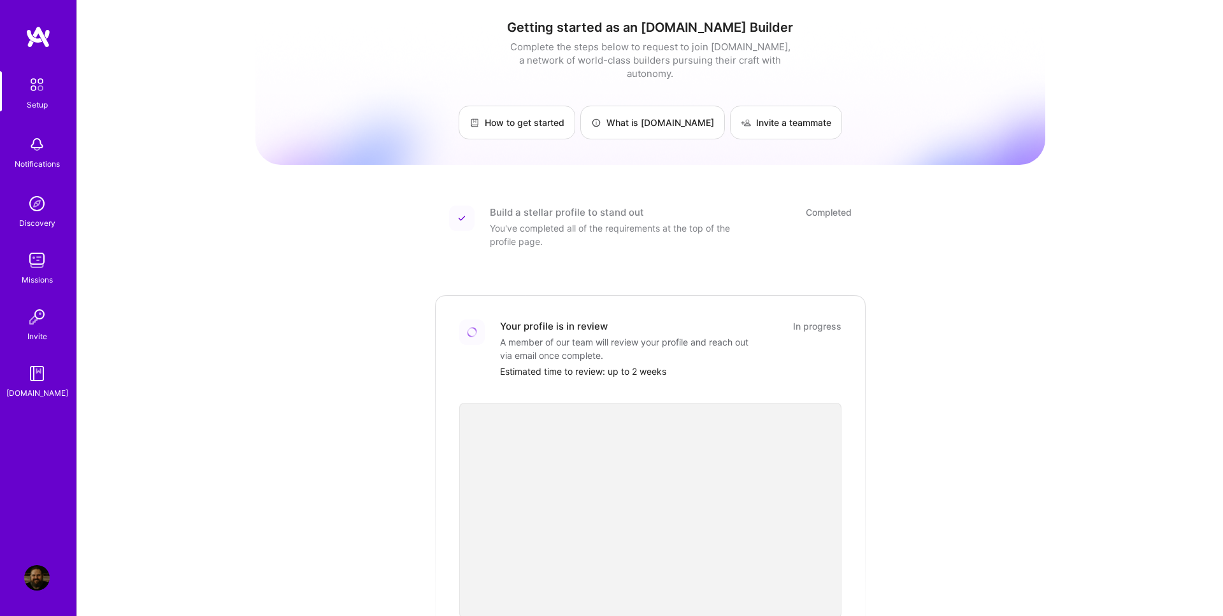
click at [41, 222] on div "Discovery" at bounding box center [37, 223] width 36 height 13
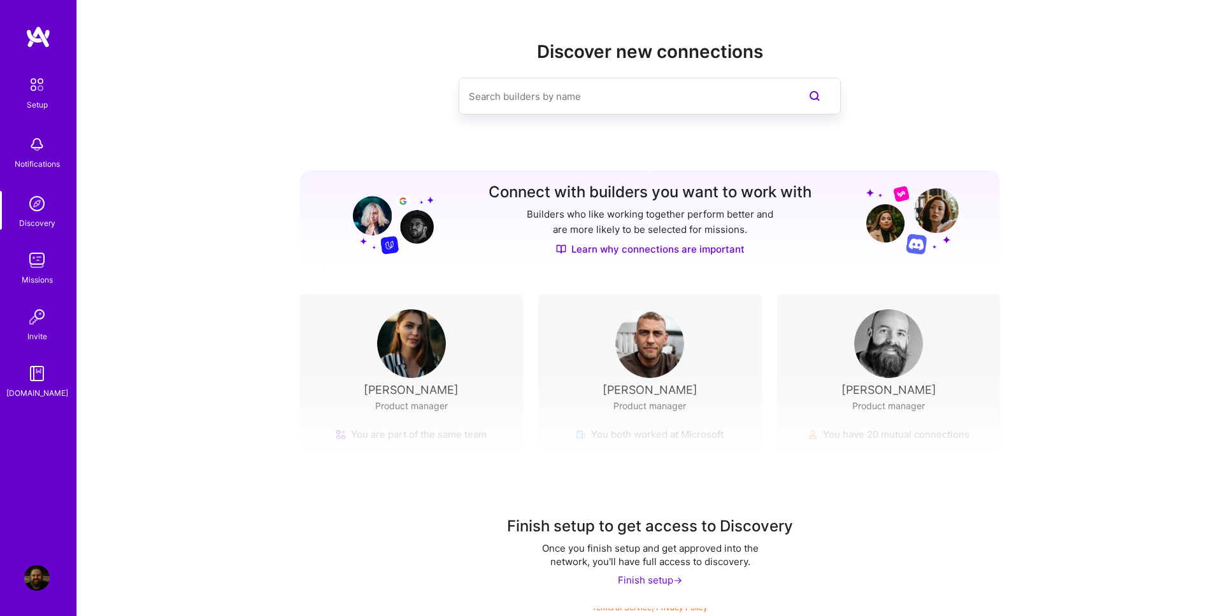
click at [30, 96] on img at bounding box center [37, 84] width 27 height 27
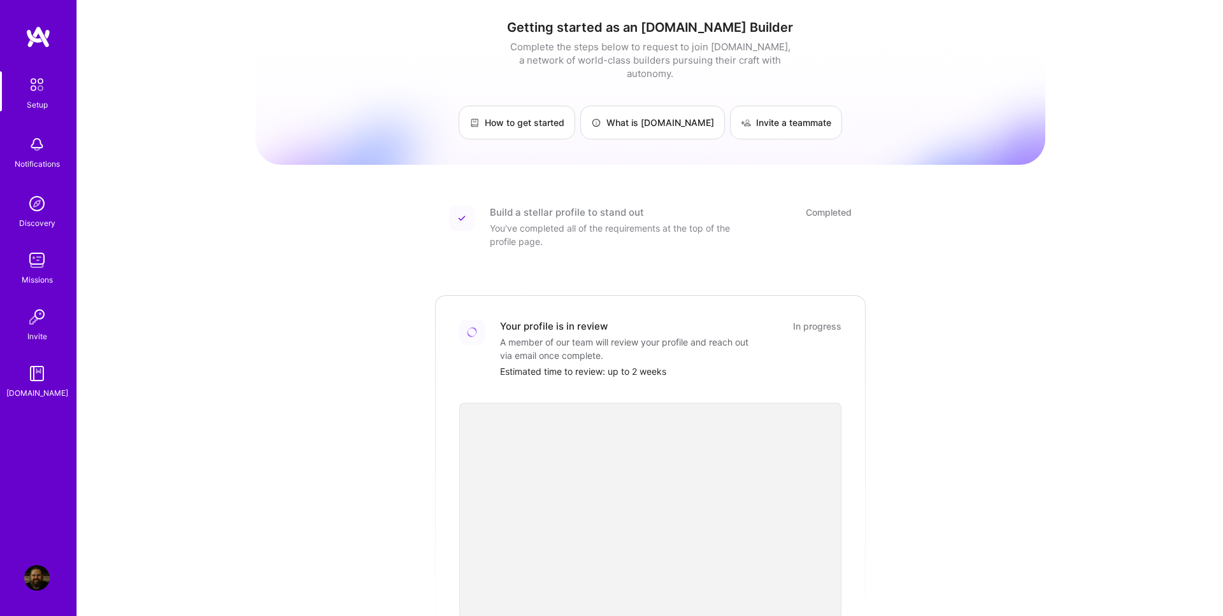
click at [43, 381] on img at bounding box center [36, 373] width 25 height 25
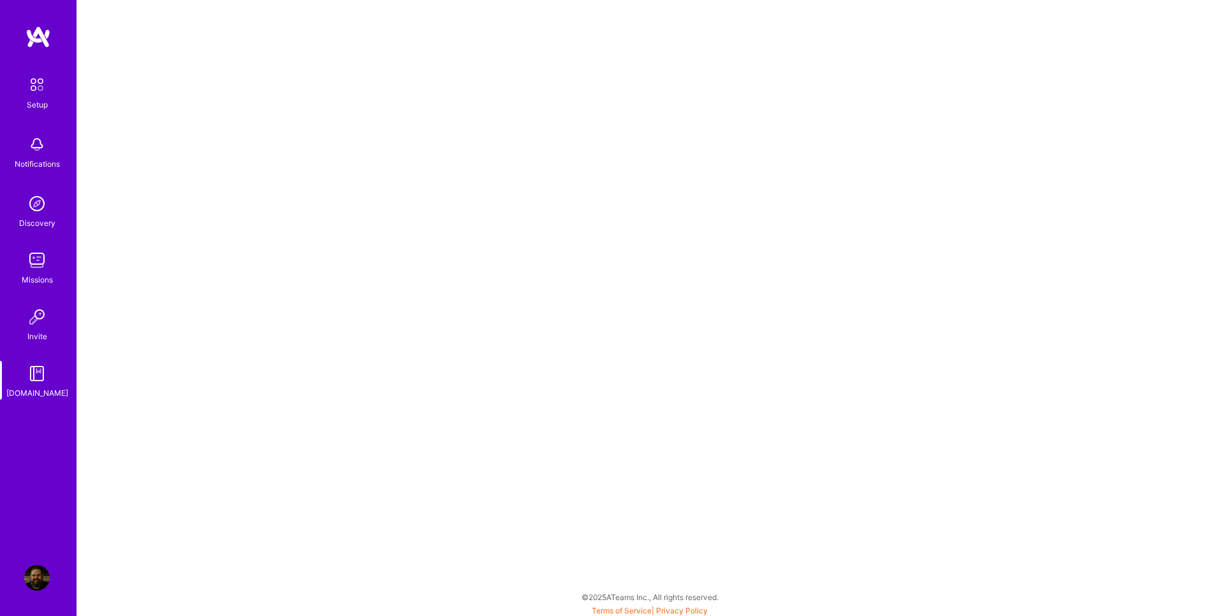
click at [42, 31] on img at bounding box center [37, 36] width 25 height 23
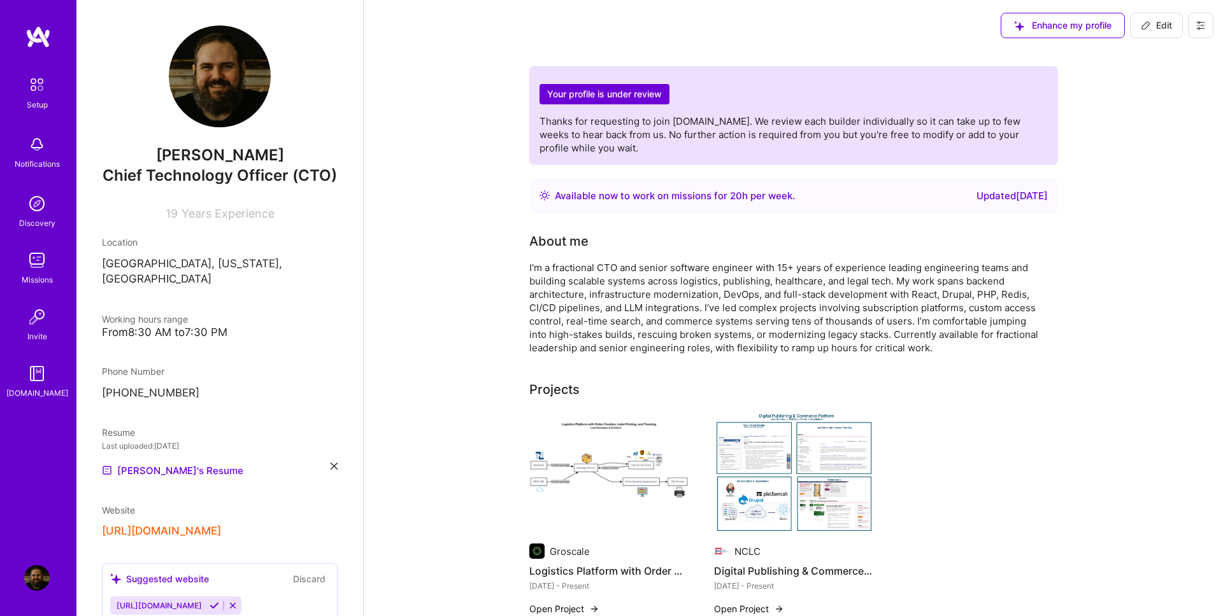
click at [43, 34] on img at bounding box center [37, 36] width 25 height 23
click at [38, 104] on div "Setup" at bounding box center [37, 104] width 21 height 13
click at [41, 373] on img at bounding box center [36, 373] width 25 height 25
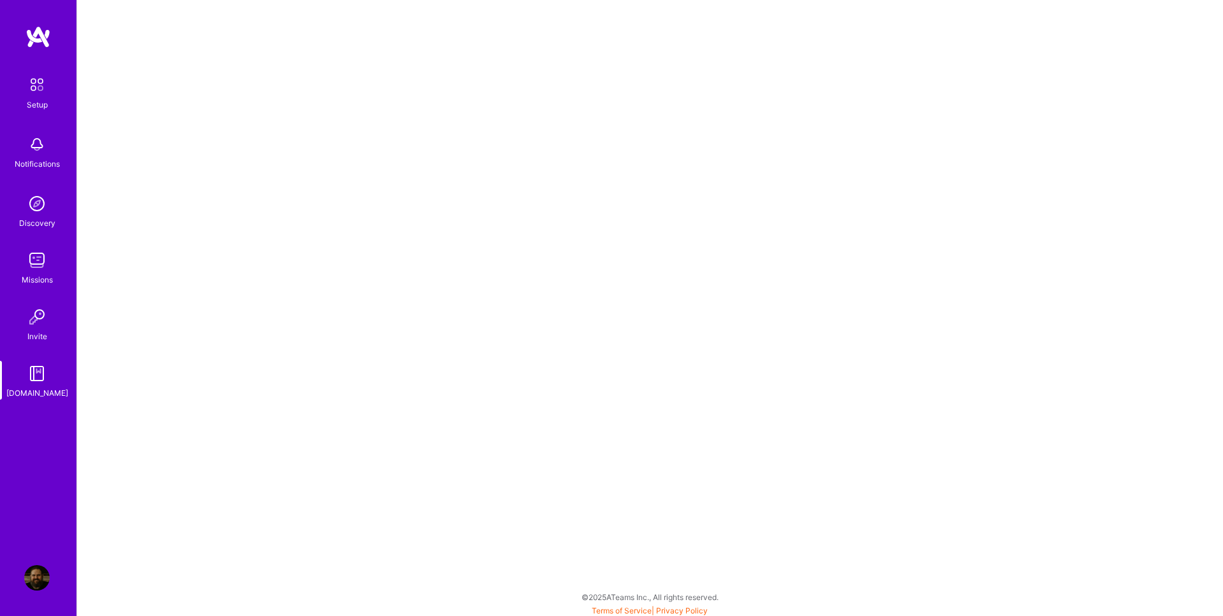
click at [30, 46] on img at bounding box center [37, 36] width 25 height 23
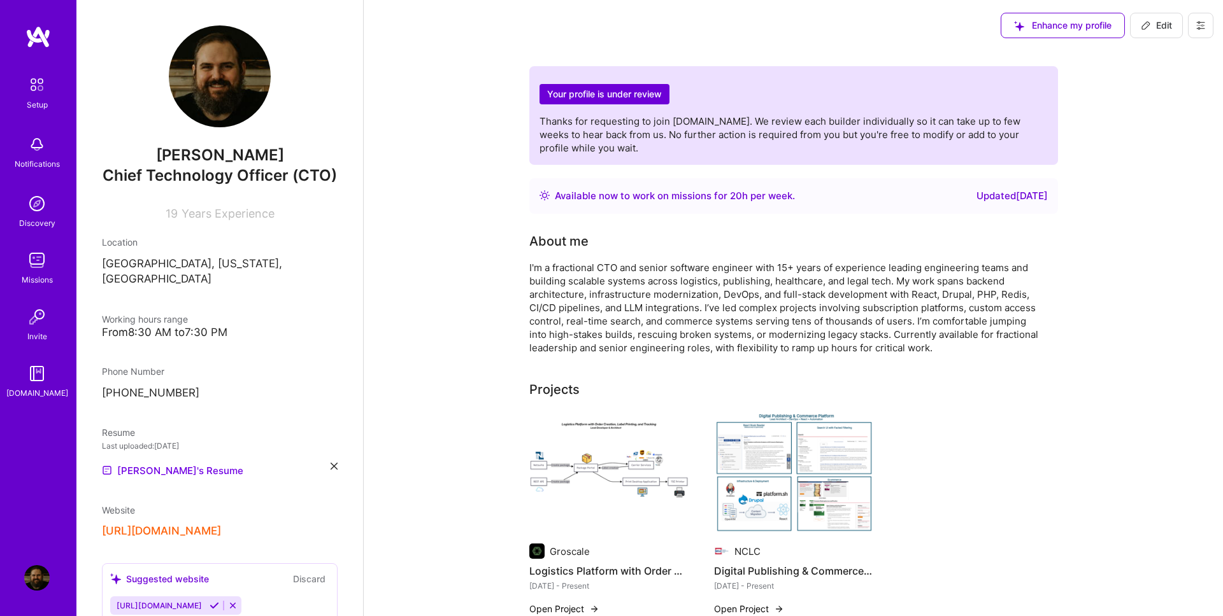
click at [35, 92] on img at bounding box center [37, 84] width 27 height 27
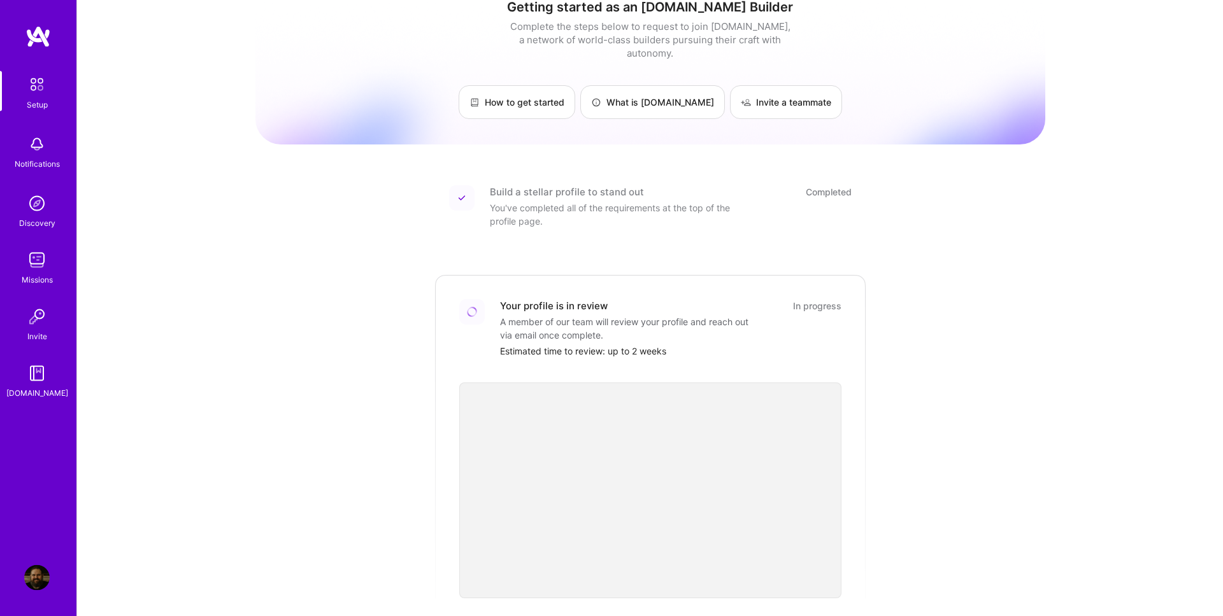
scroll to position [310, 0]
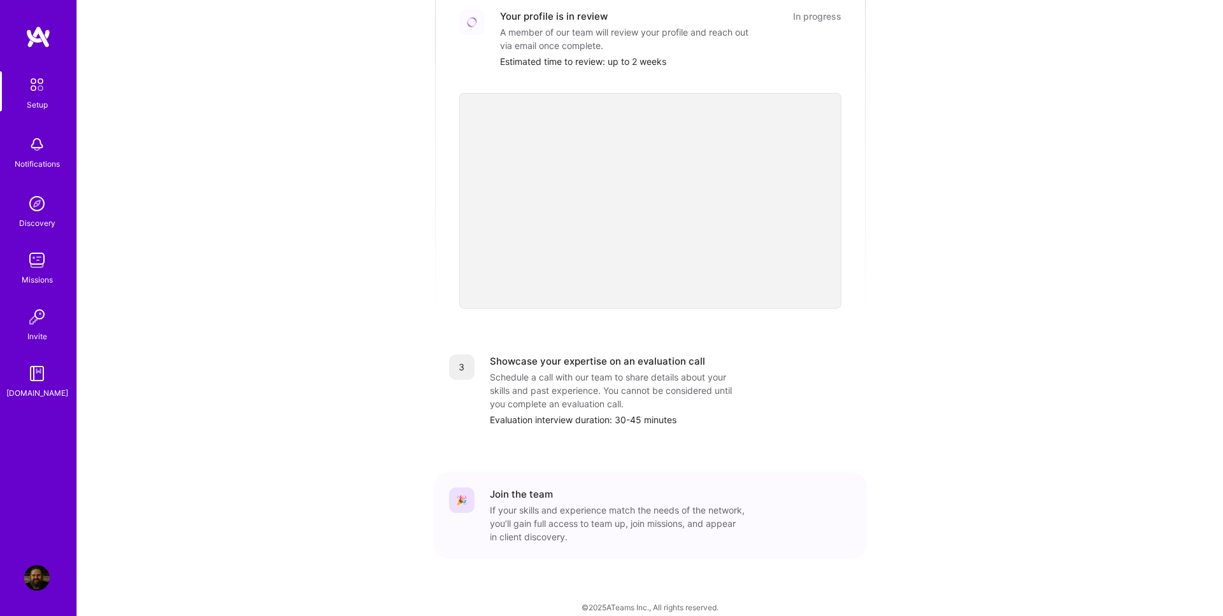
click at [41, 574] on img at bounding box center [36, 577] width 25 height 25
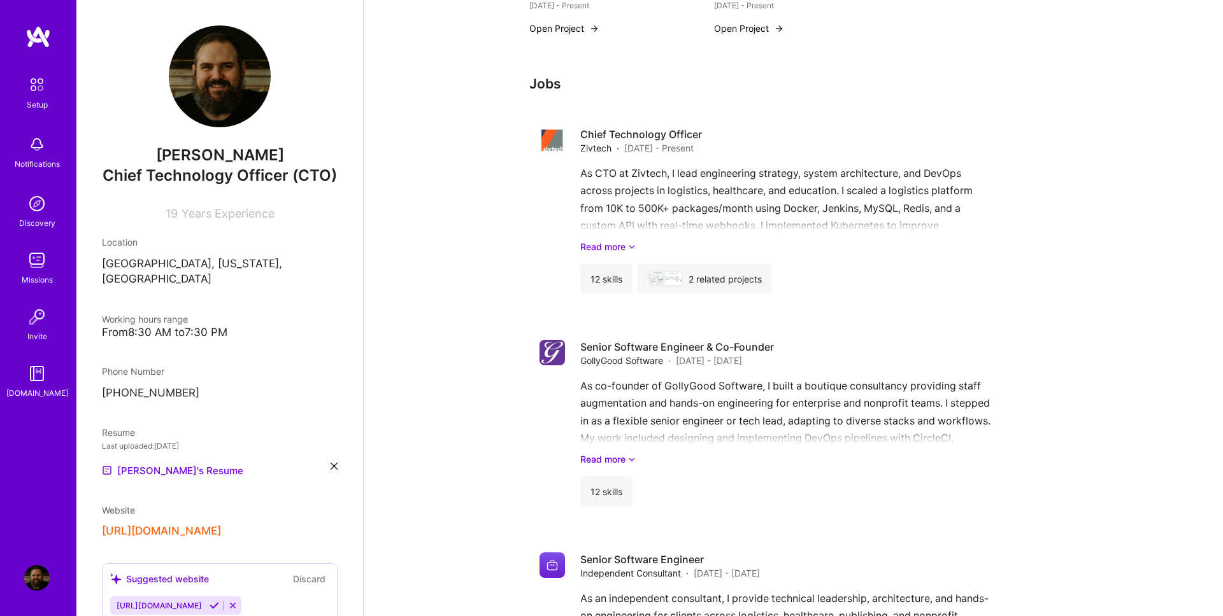
scroll to position [937, 0]
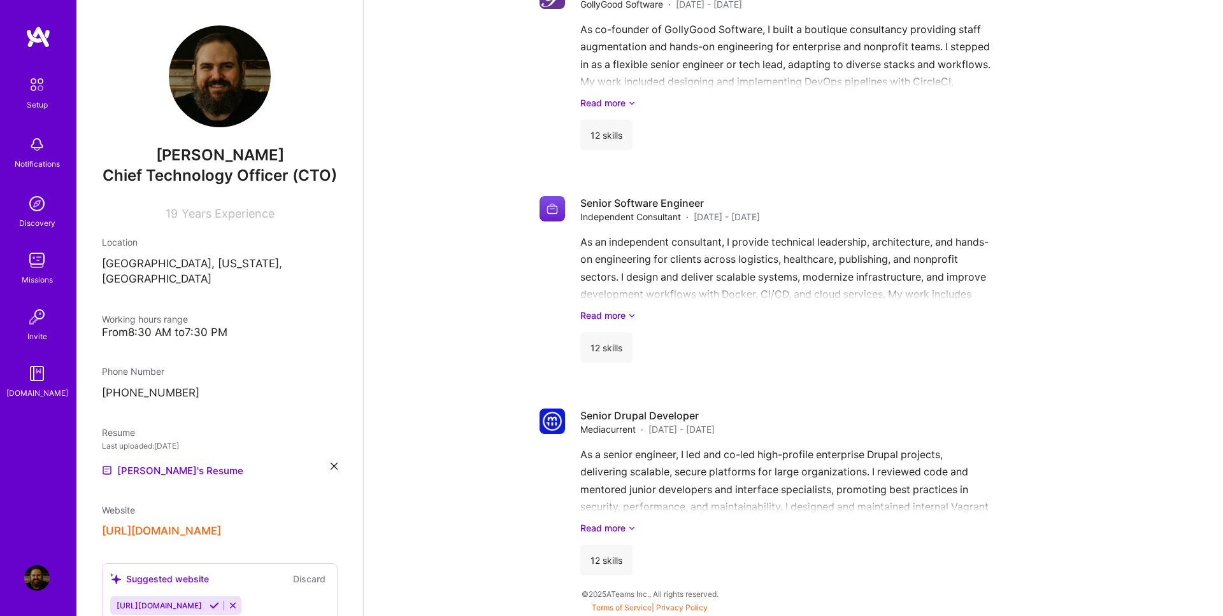
click at [41, 35] on img at bounding box center [37, 36] width 25 height 23
click at [34, 390] on div "[DOMAIN_NAME]" at bounding box center [37, 393] width 62 height 13
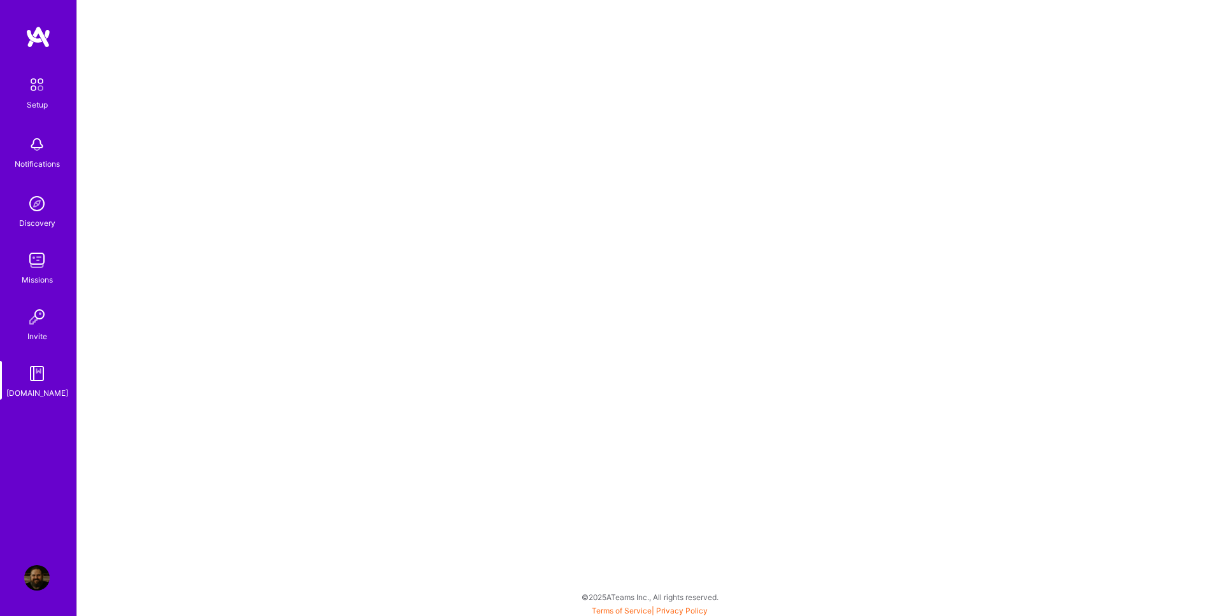
click at [27, 79] on img at bounding box center [37, 84] width 27 height 27
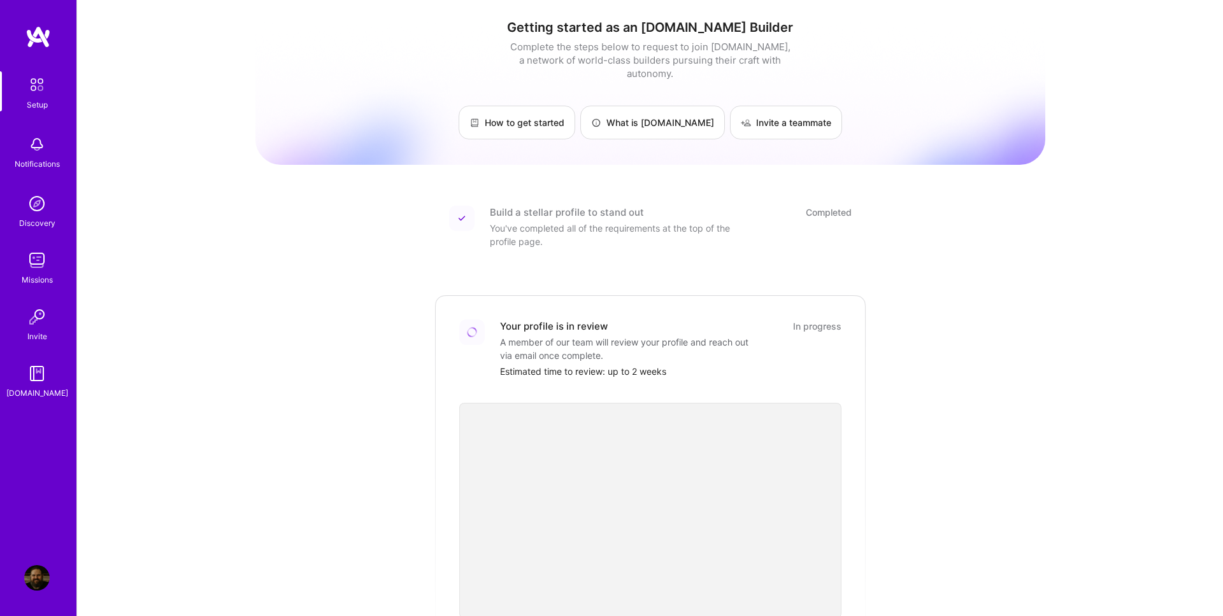
click at [24, 36] on link at bounding box center [38, 36] width 76 height 23
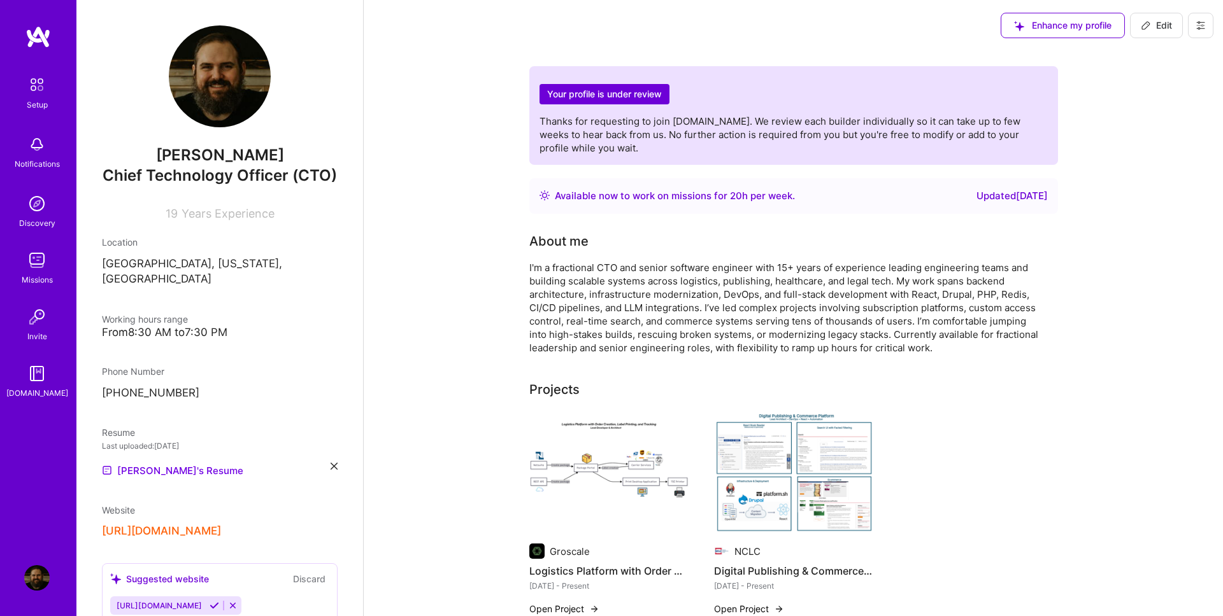
click at [654, 101] on h2 "Your profile is under review" at bounding box center [604, 94] width 130 height 21
click at [28, 92] on img at bounding box center [37, 84] width 27 height 27
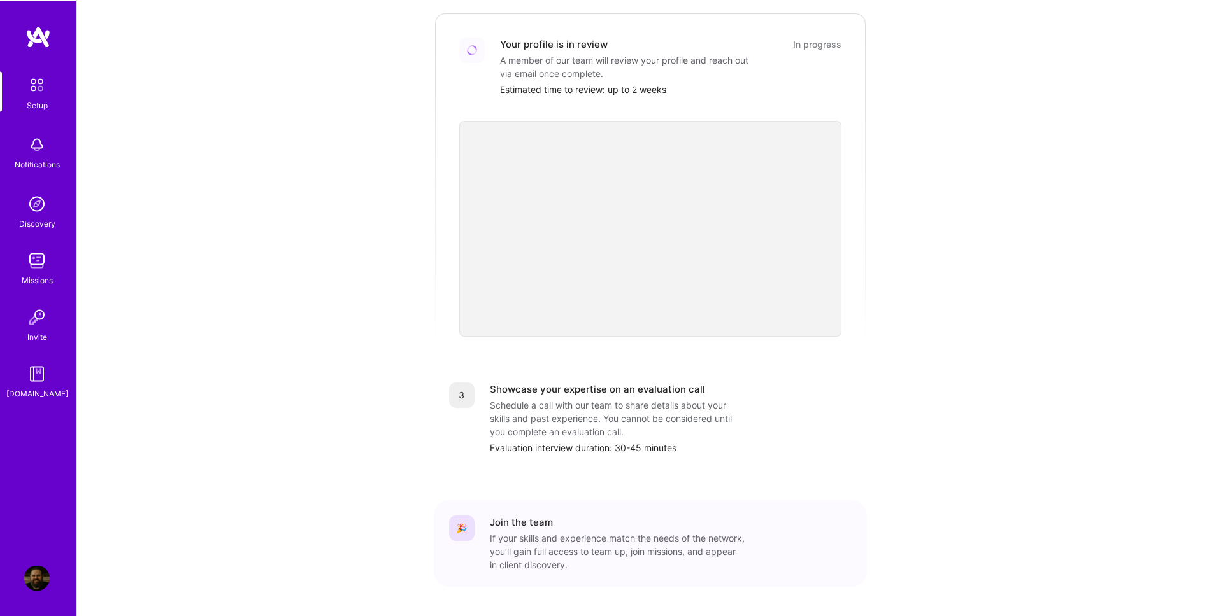
scroll to position [310, 0]
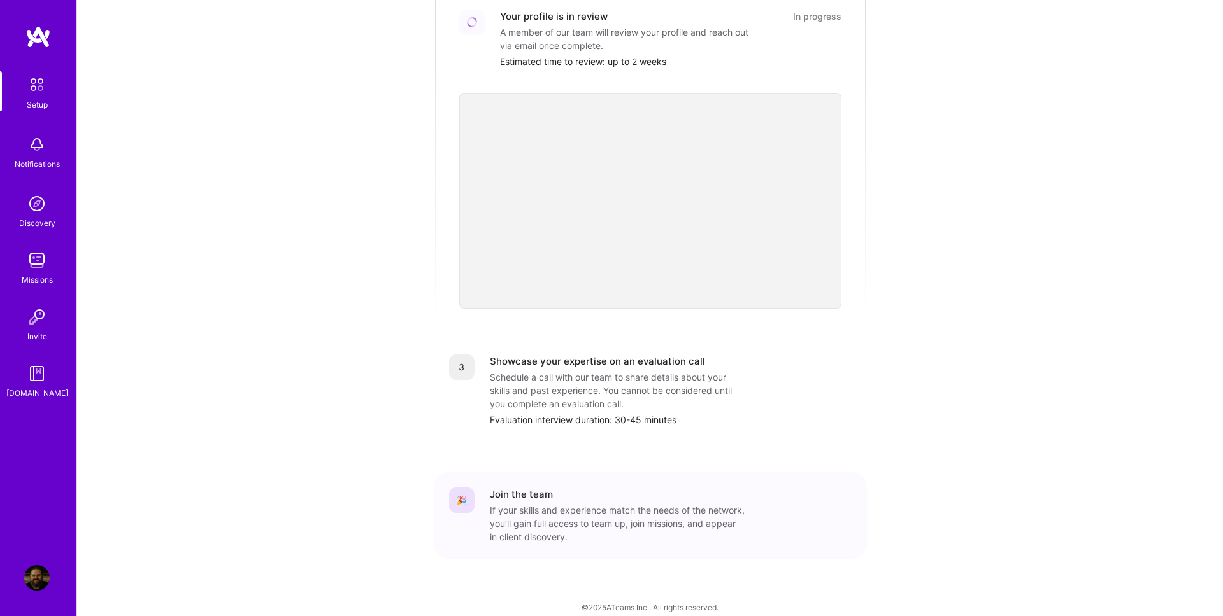
click at [35, 584] on img at bounding box center [36, 577] width 25 height 25
